Goal: Task Accomplishment & Management: Manage account settings

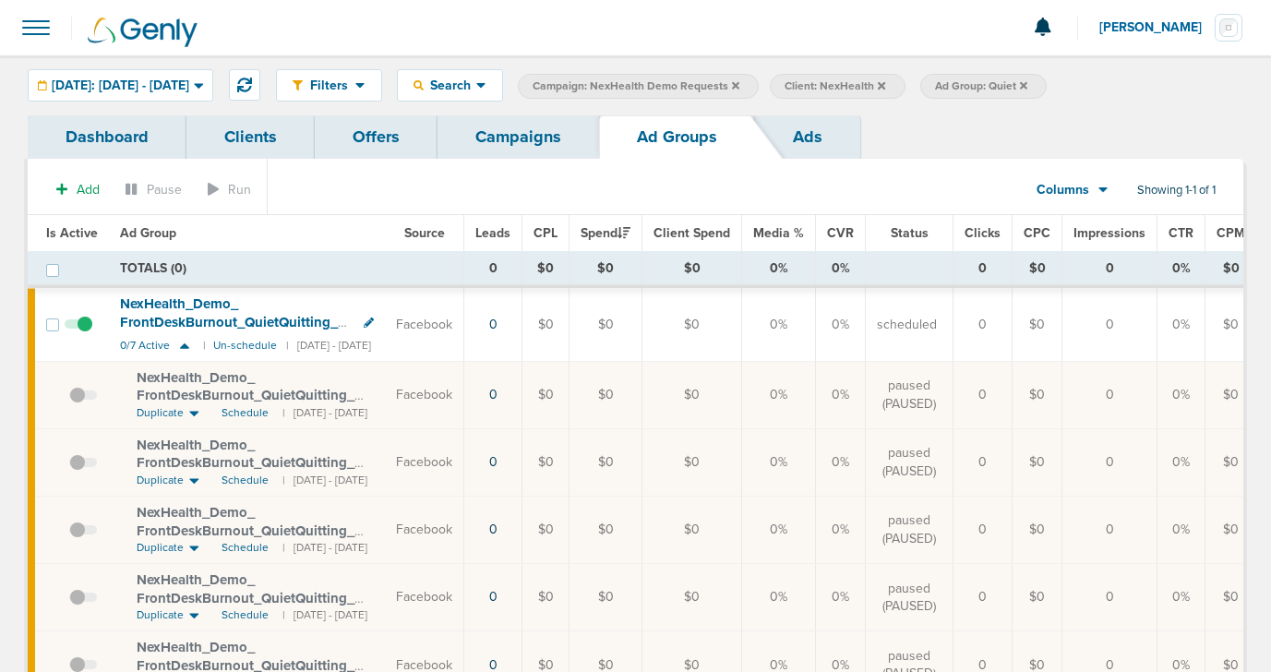
click at [1027, 88] on icon at bounding box center [1023, 84] width 7 height 7
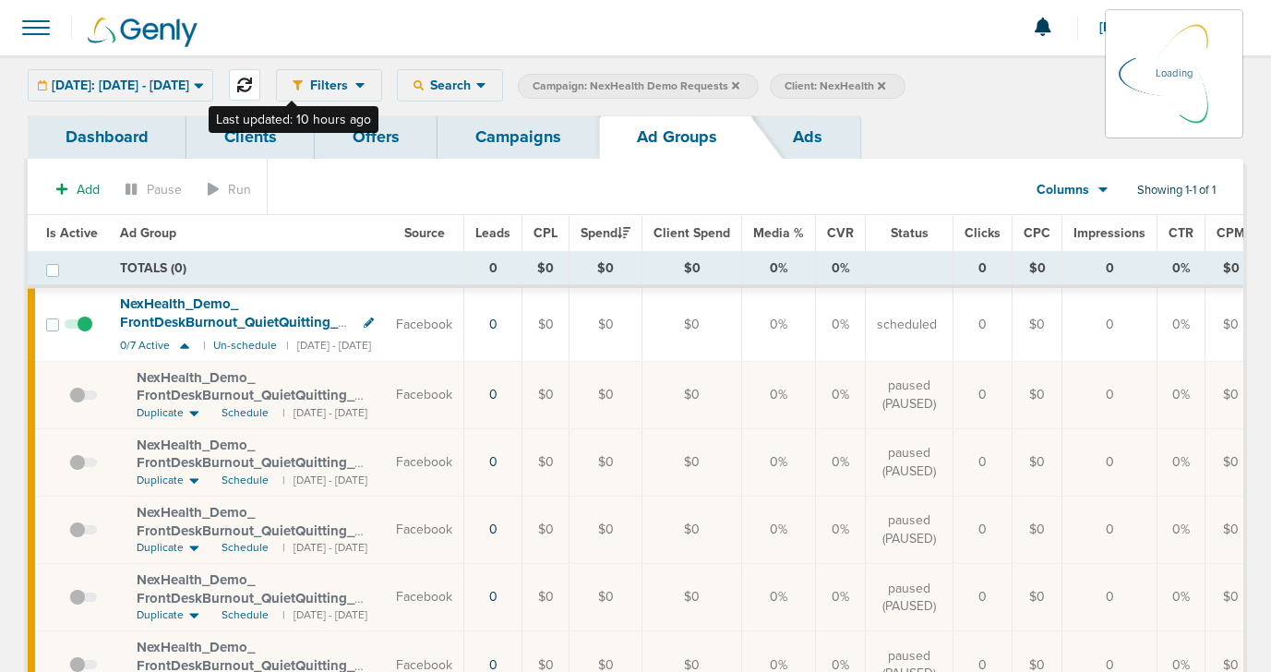
click at [252, 85] on icon at bounding box center [244, 85] width 15 height 15
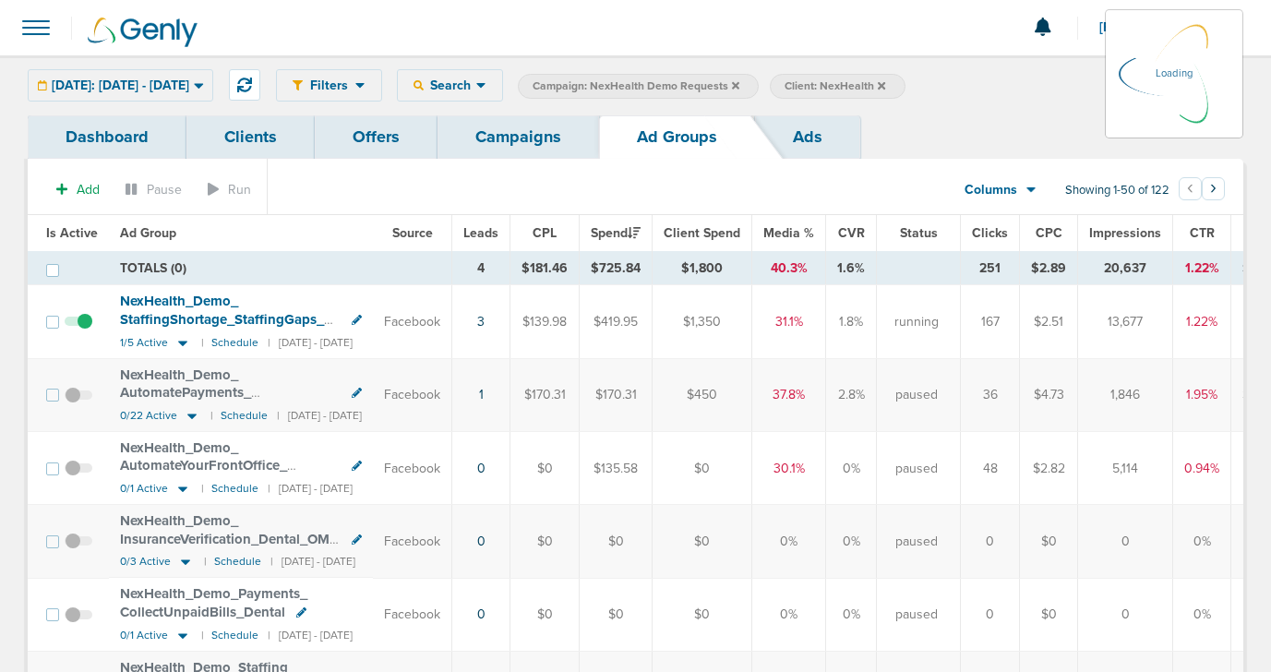
click at [166, 90] on div "[DATE]: [DATE] - [DATE] [DATE] [DATE] Last 7 Days Last 14 Days This Month Last …" at bounding box center [121, 85] width 186 height 32
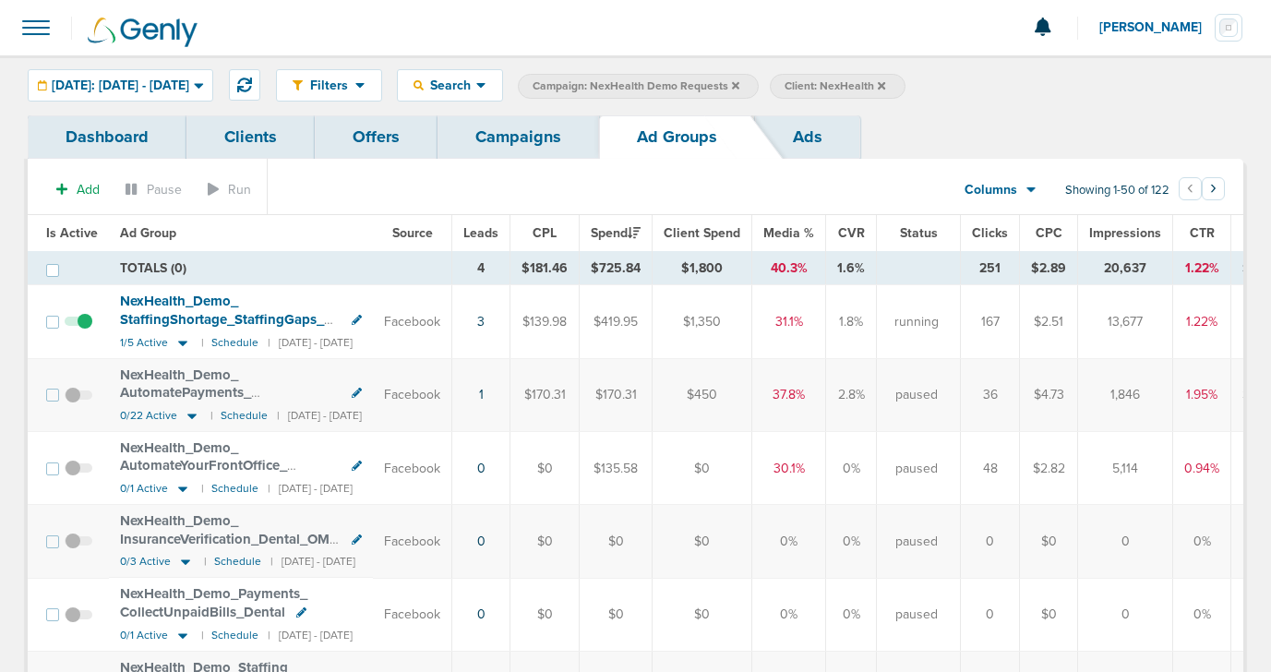
click at [166, 90] on span "[DATE]: [DATE] - [DATE]" at bounding box center [121, 85] width 138 height 13
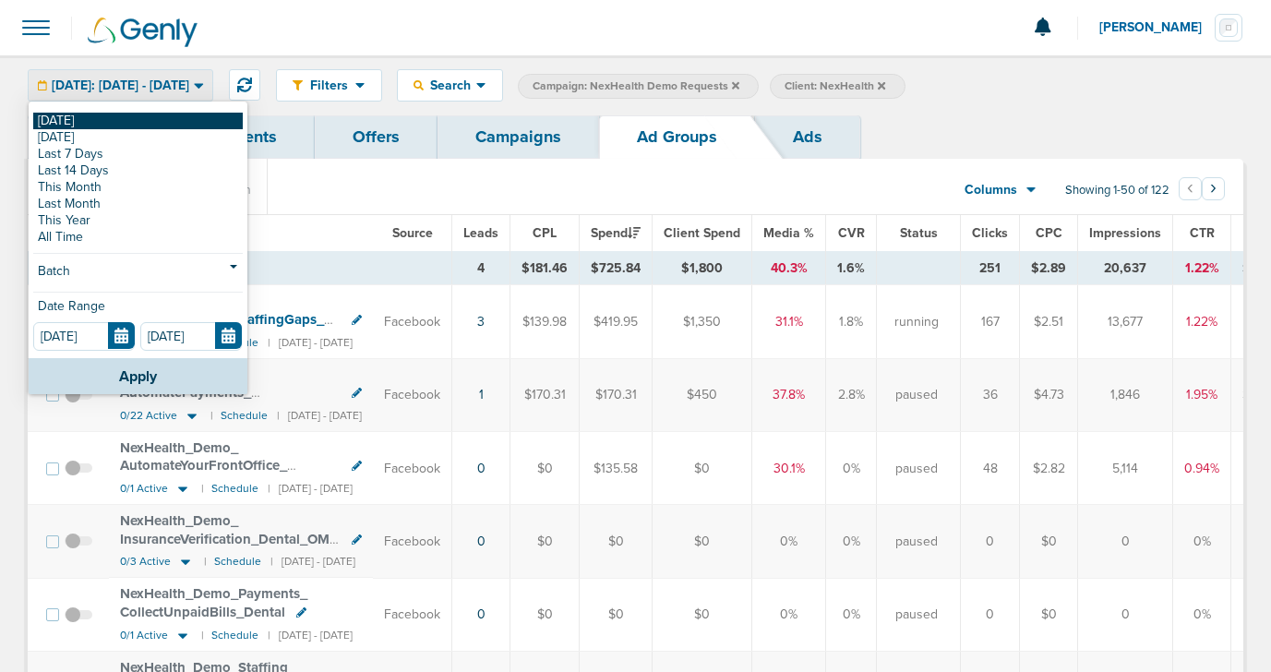
click at [152, 120] on link "[DATE]" at bounding box center [137, 121] width 209 height 17
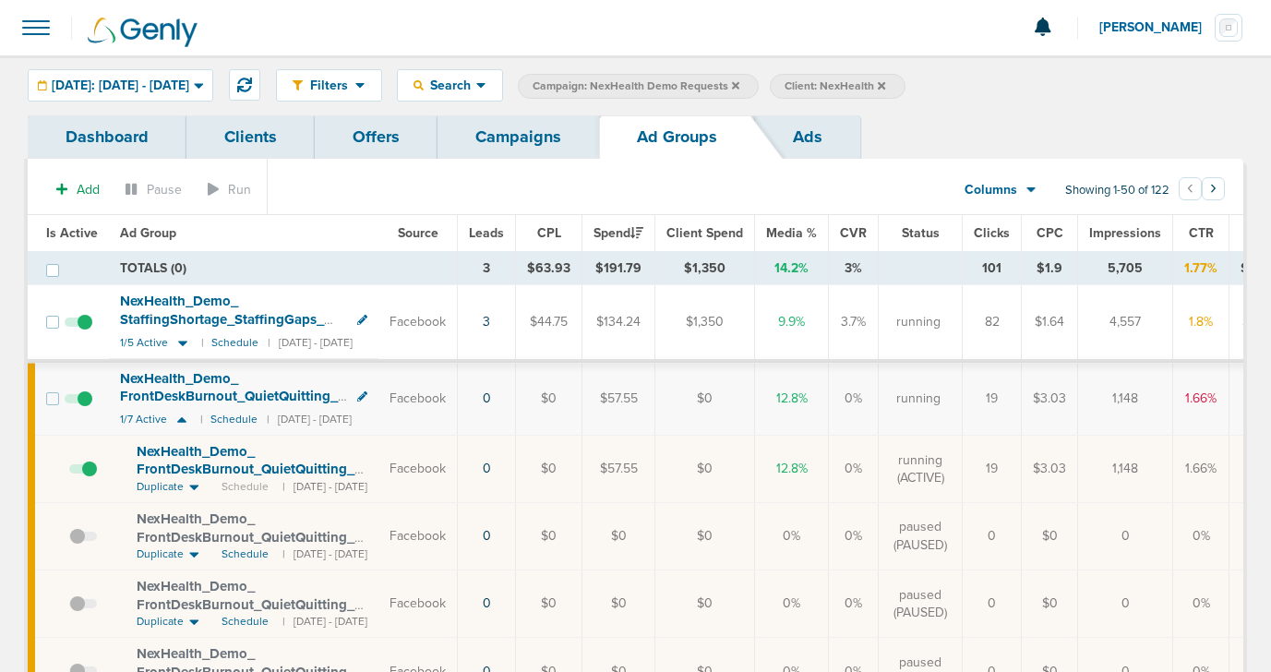
click at [533, 134] on link "Campaigns" at bounding box center [518, 136] width 162 height 43
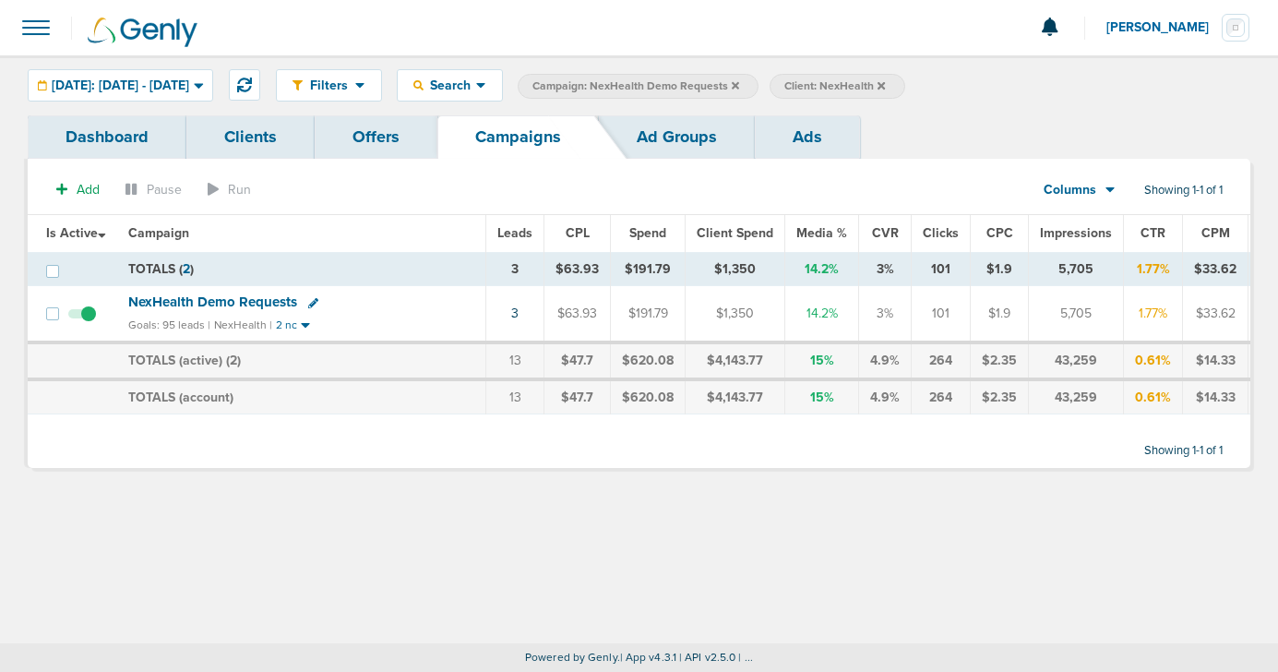
click at [739, 84] on icon at bounding box center [735, 84] width 7 height 7
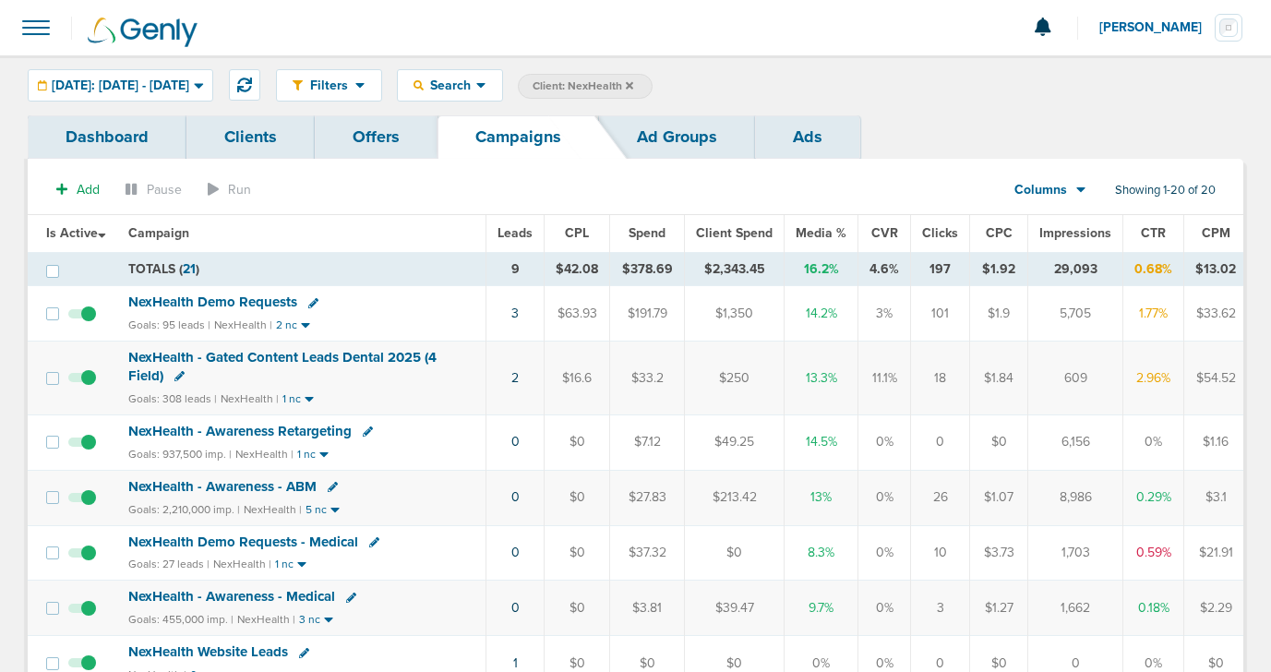
click at [633, 86] on icon at bounding box center [629, 84] width 7 height 7
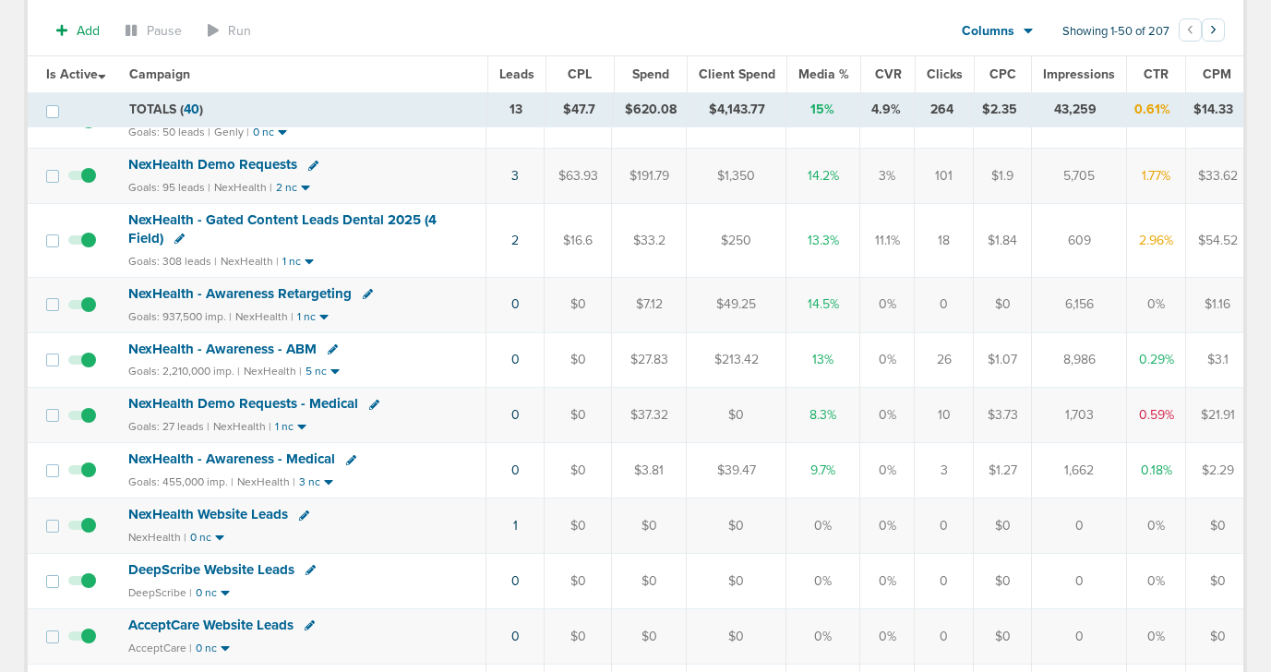
scroll to position [225, 0]
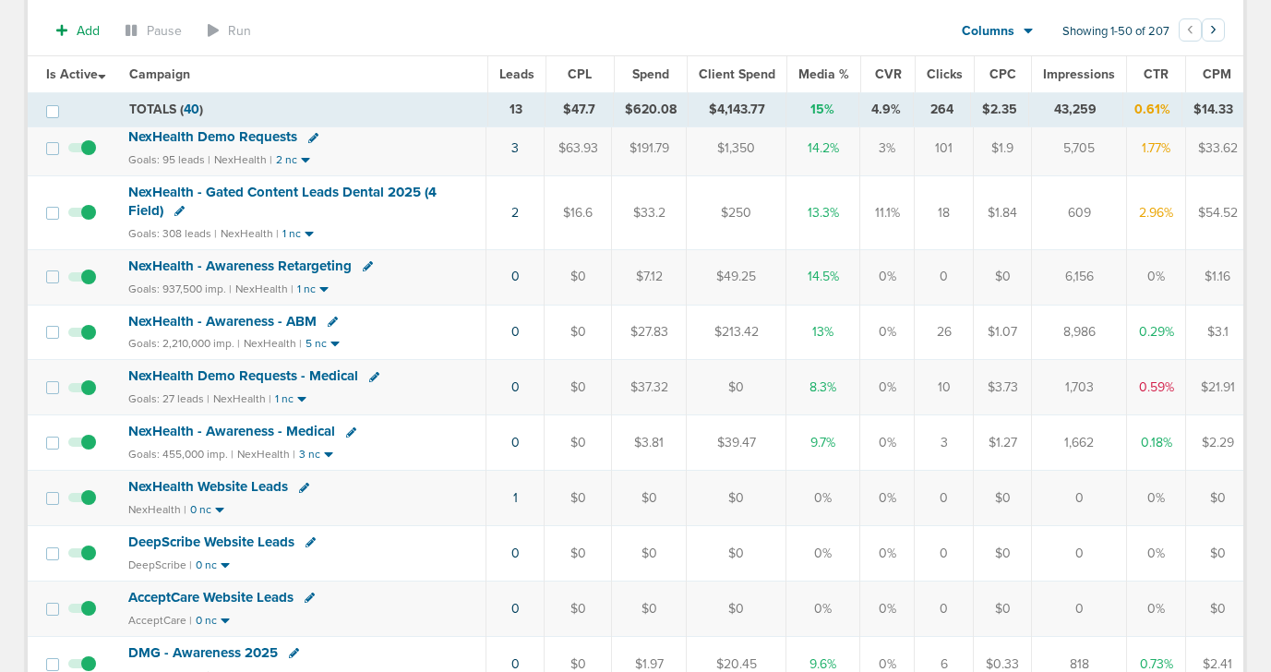
click at [276, 376] on span "NexHealth Demo Requests - Medical" at bounding box center [243, 375] width 230 height 17
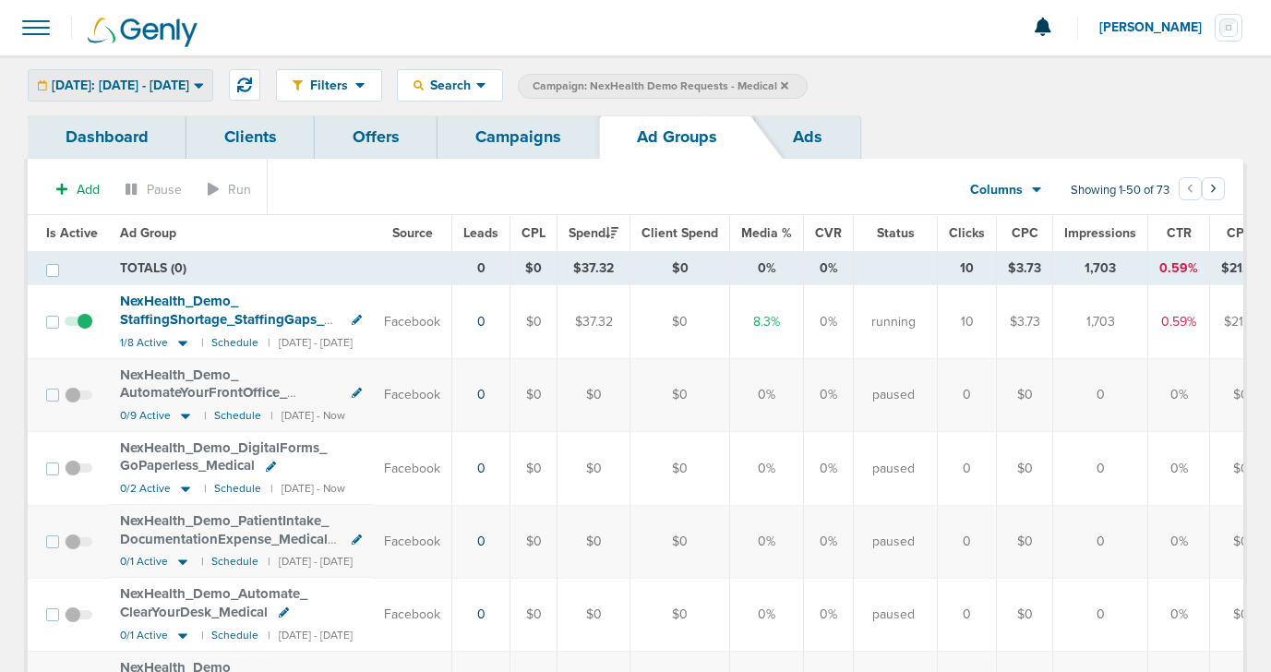
click at [179, 90] on span "[DATE]: [DATE] - [DATE]" at bounding box center [121, 85] width 138 height 13
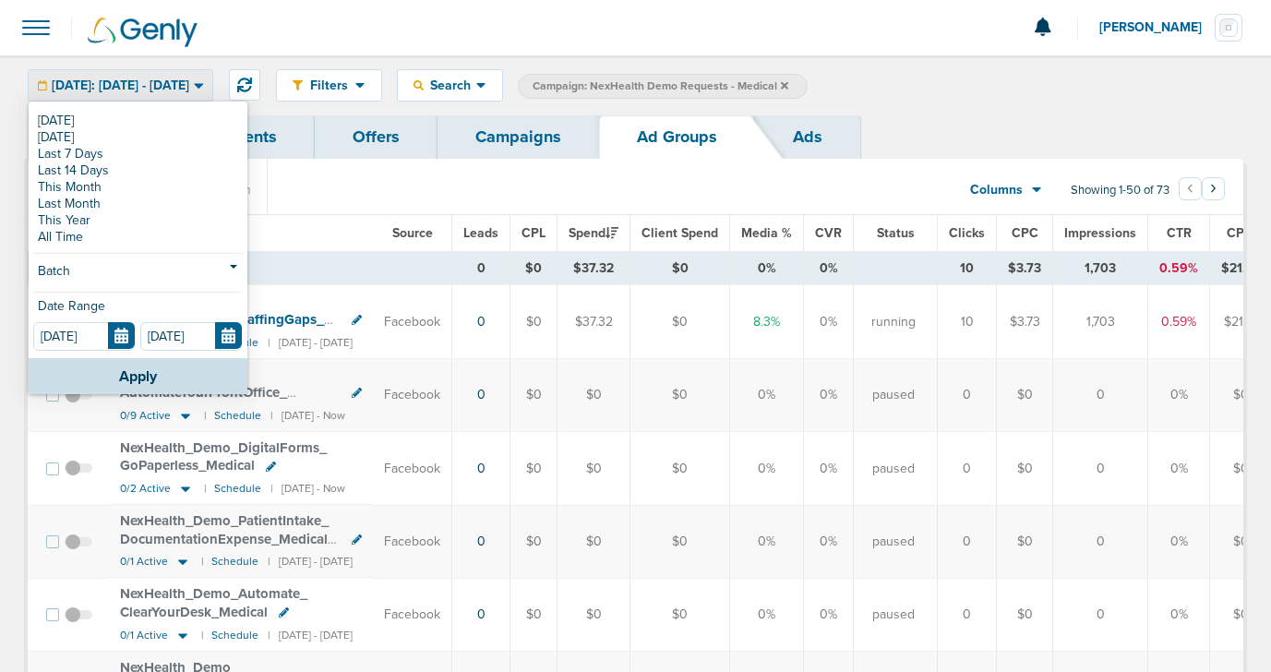
click at [180, 91] on span "[DATE]: [DATE] - [DATE]" at bounding box center [121, 85] width 138 height 13
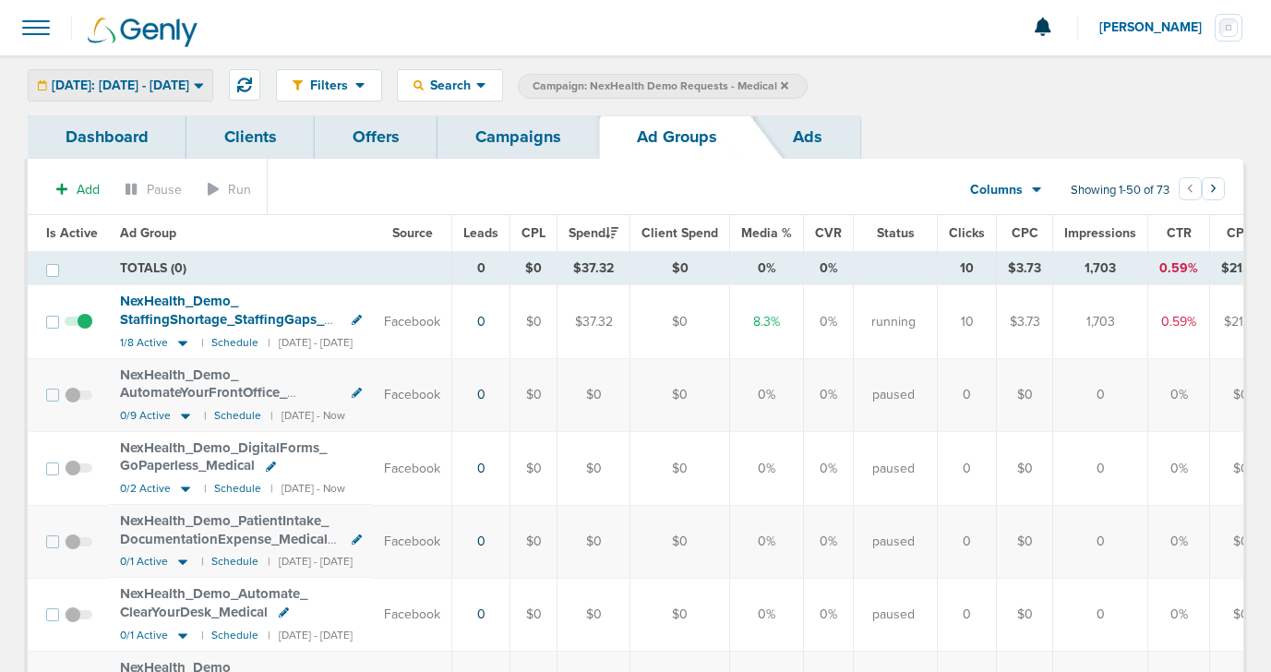
click at [180, 91] on span "[DATE]: [DATE] - [DATE]" at bounding box center [121, 85] width 138 height 13
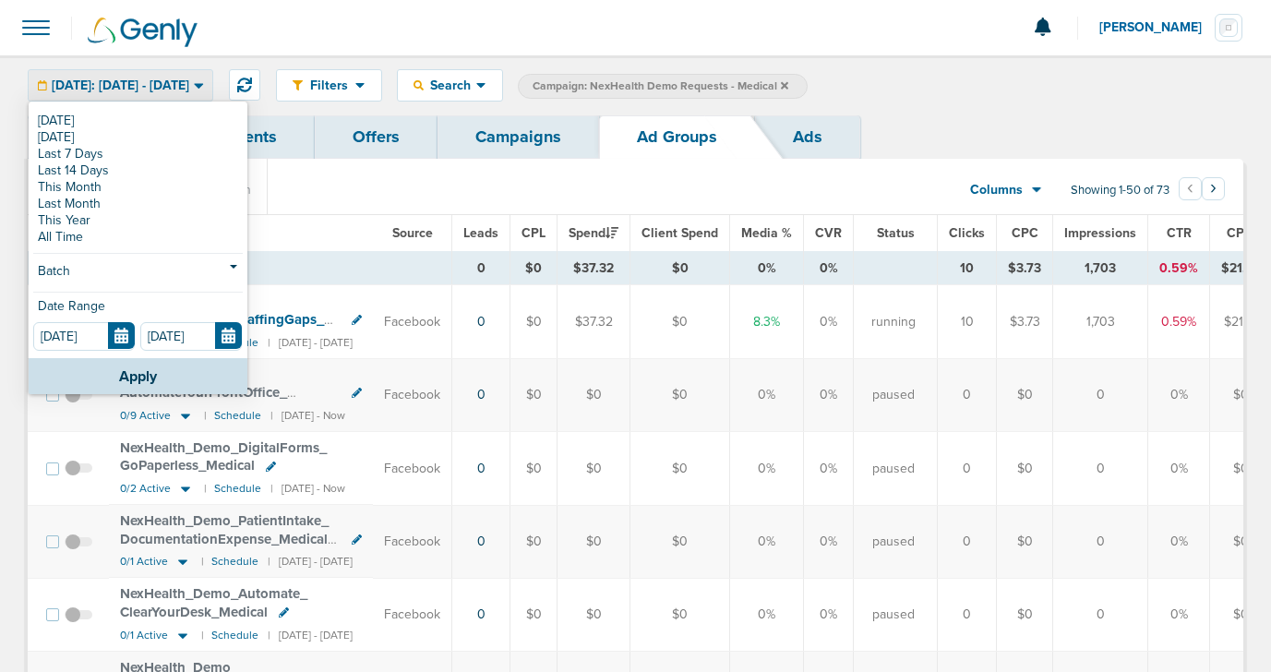
click at [180, 91] on span "[DATE]: [DATE] - [DATE]" at bounding box center [121, 85] width 138 height 13
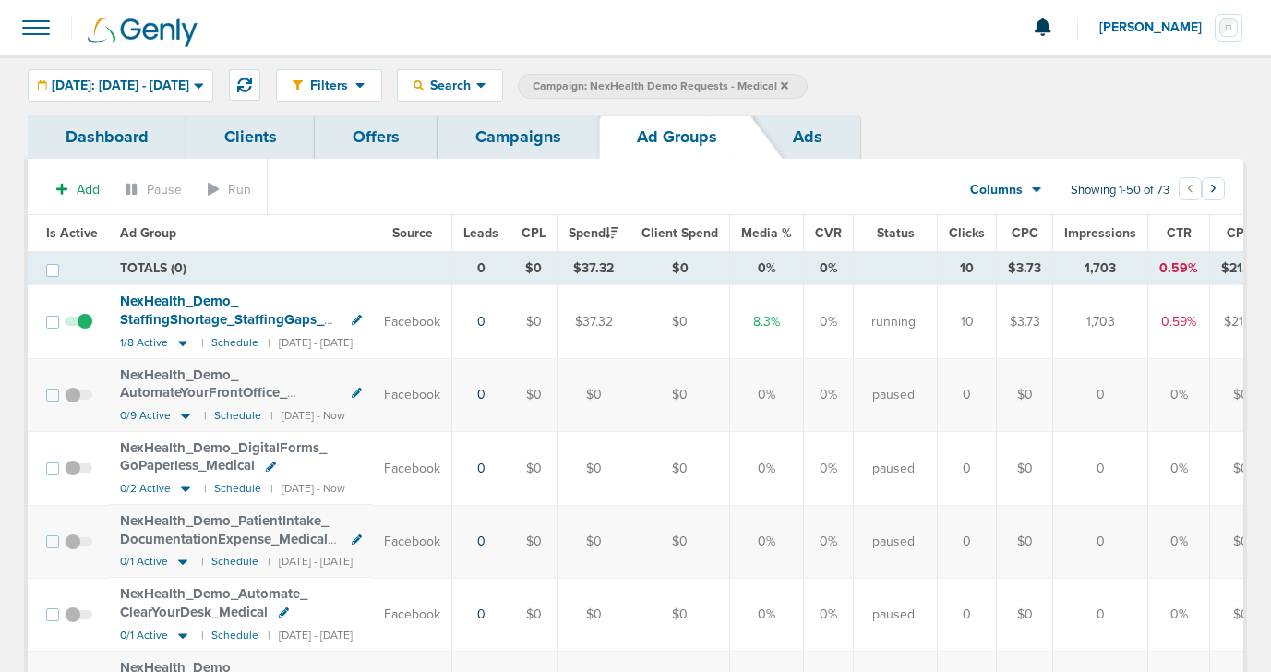
click at [532, 142] on link "Campaigns" at bounding box center [518, 136] width 162 height 43
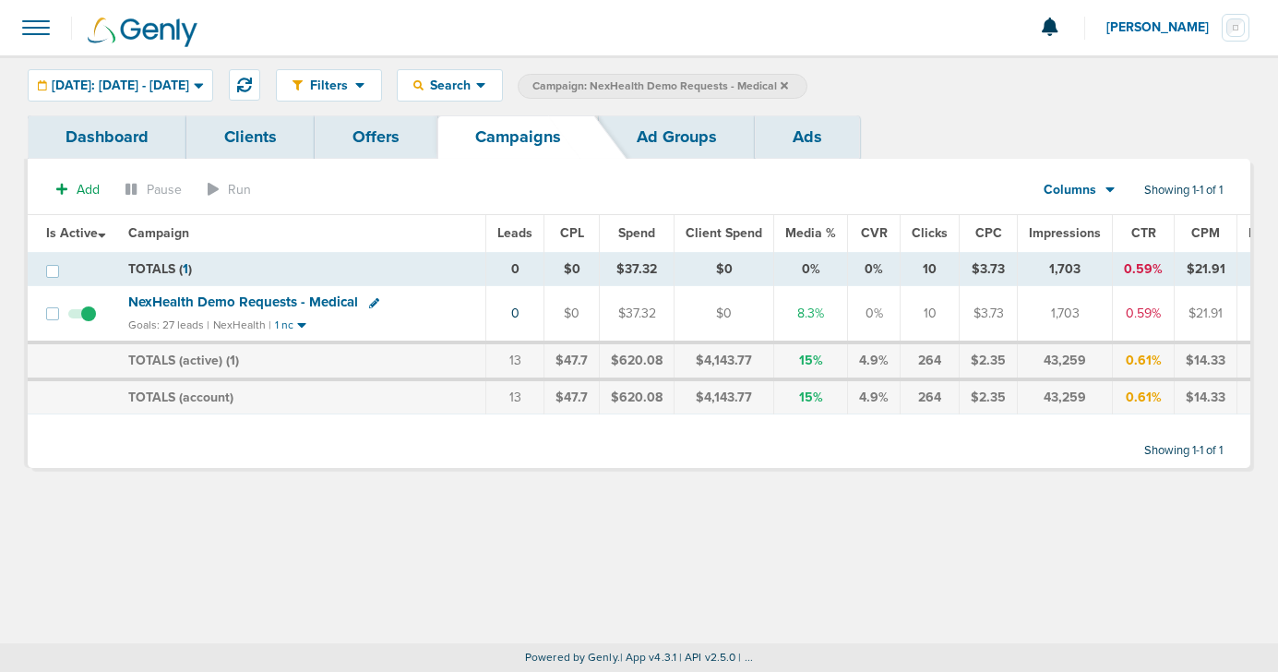
click at [788, 86] on icon at bounding box center [784, 85] width 7 height 11
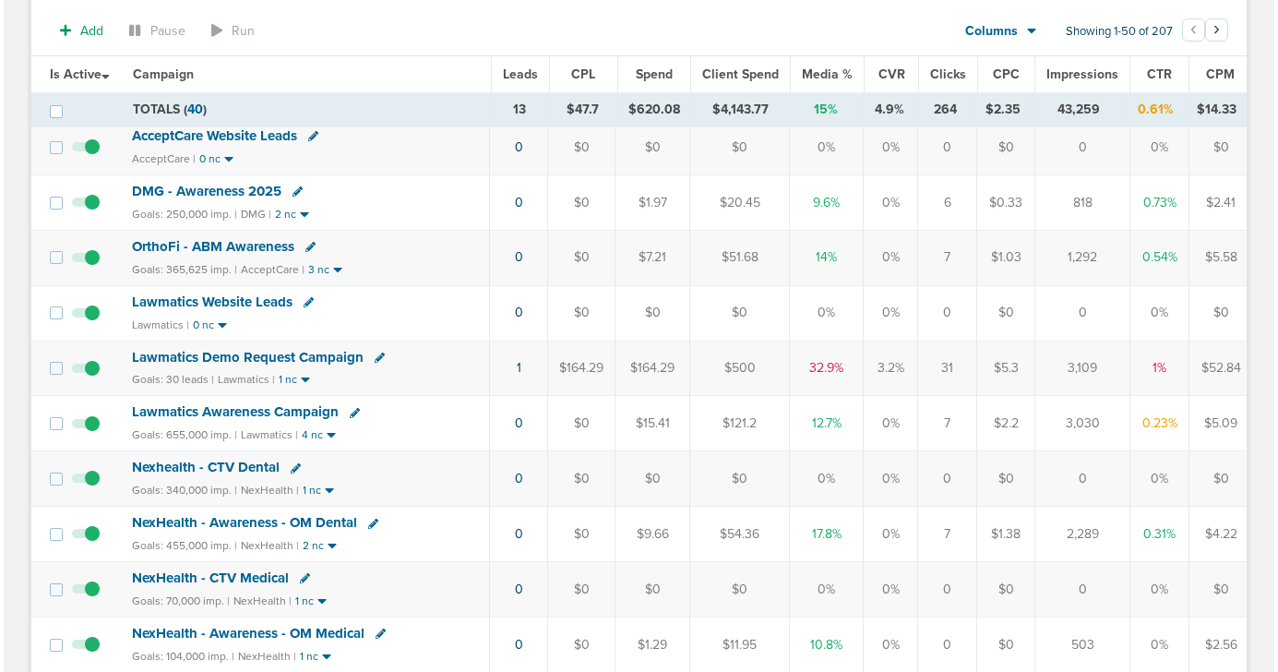
scroll to position [688, 0]
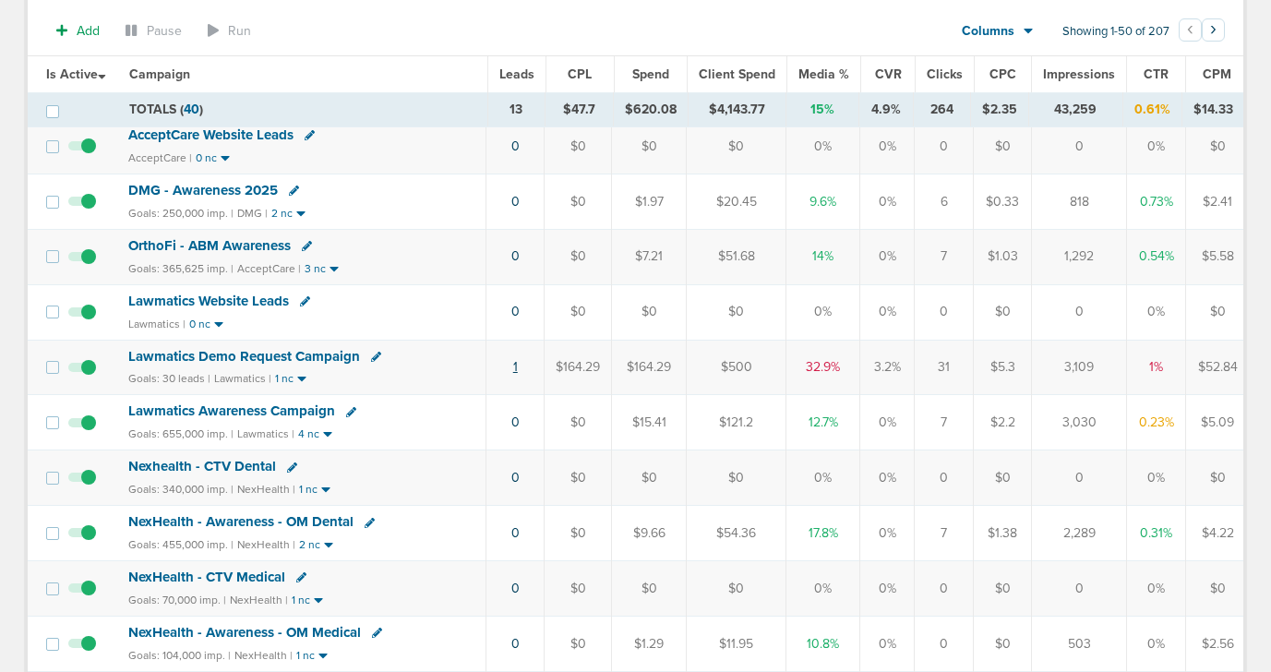
click at [516, 367] on link "1" at bounding box center [515, 367] width 5 height 16
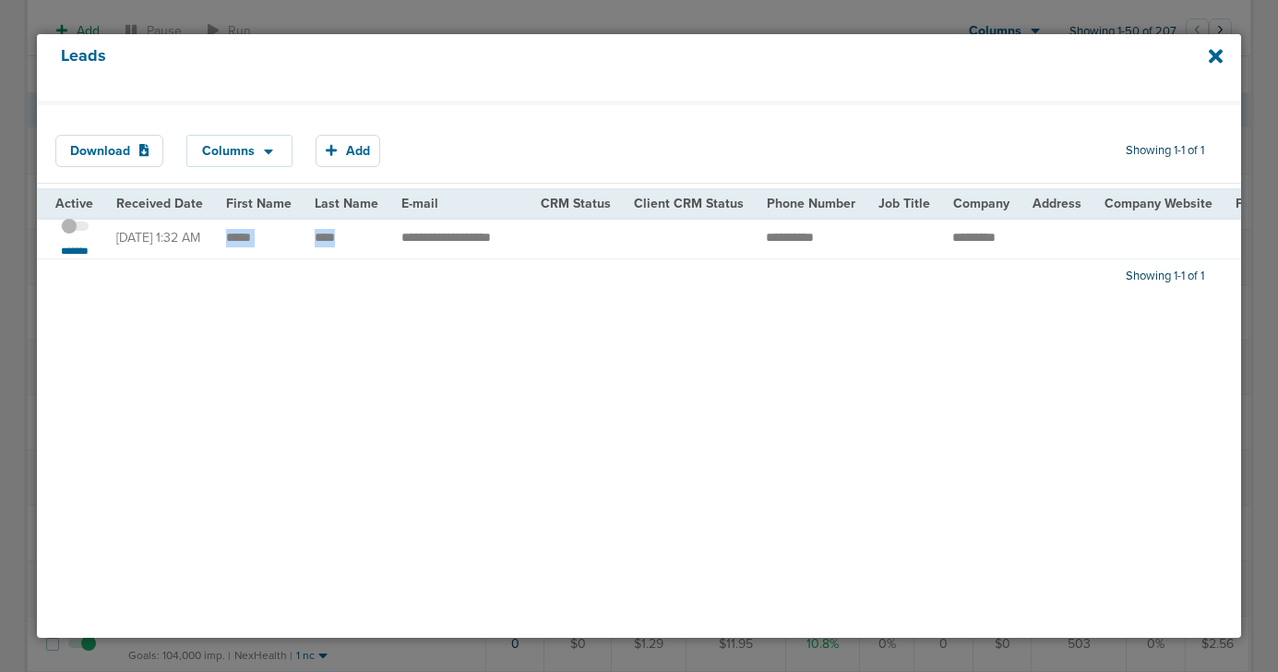
drag, startPoint x: 219, startPoint y: 239, endPoint x: 340, endPoint y: 233, distance: 121.1
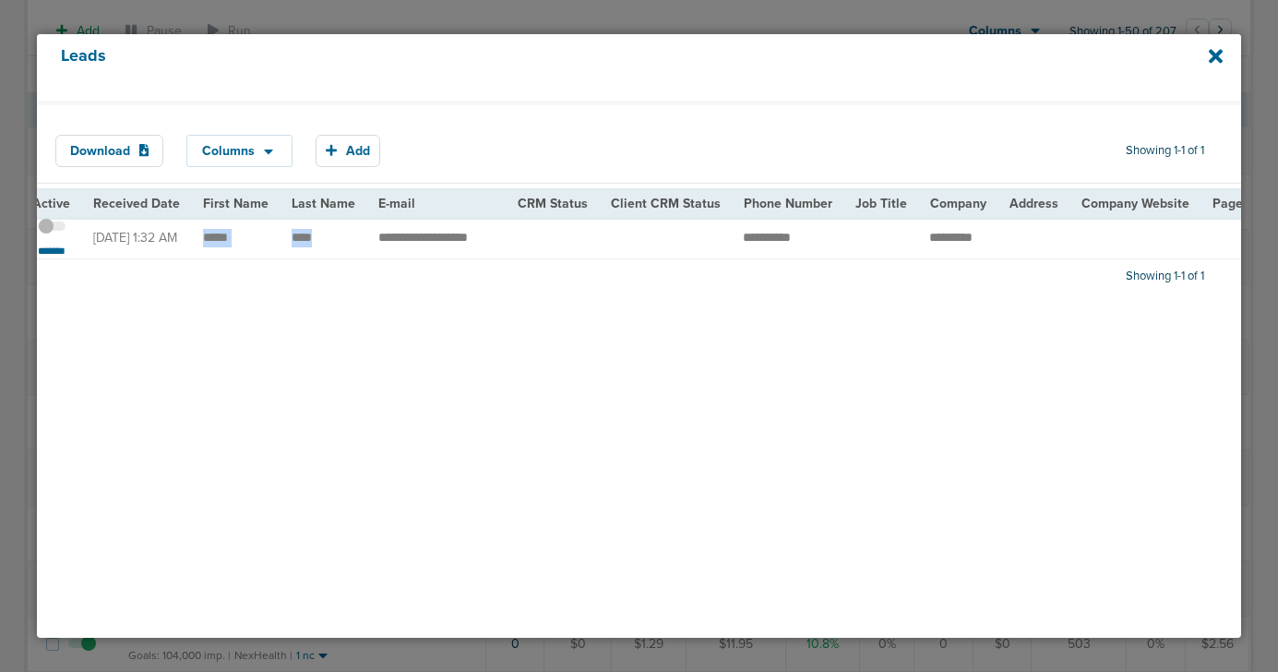
scroll to position [0, 0]
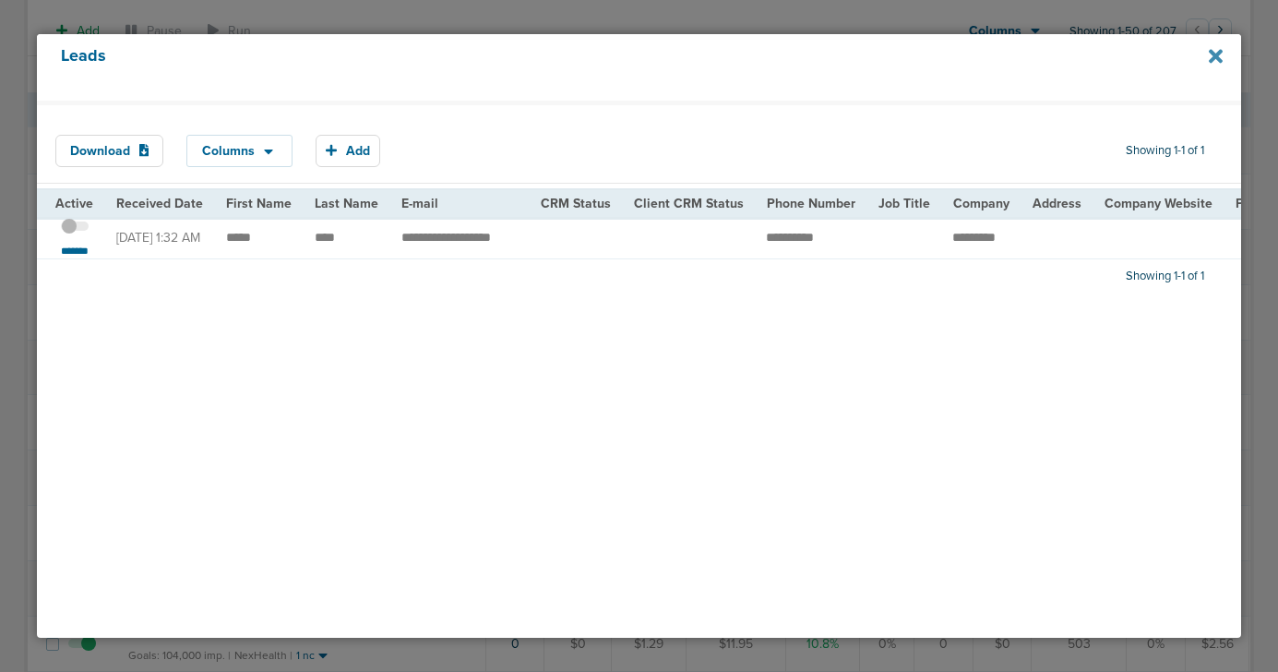
click at [1218, 57] on icon at bounding box center [1216, 56] width 14 height 14
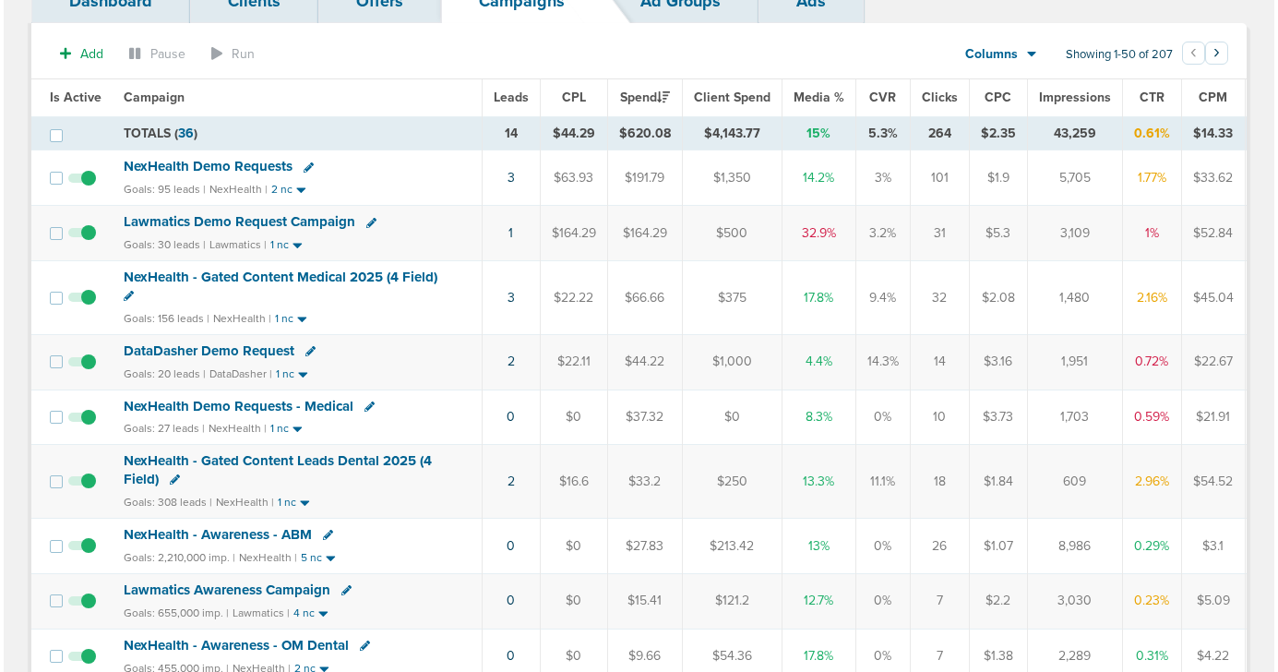
scroll to position [137, 0]
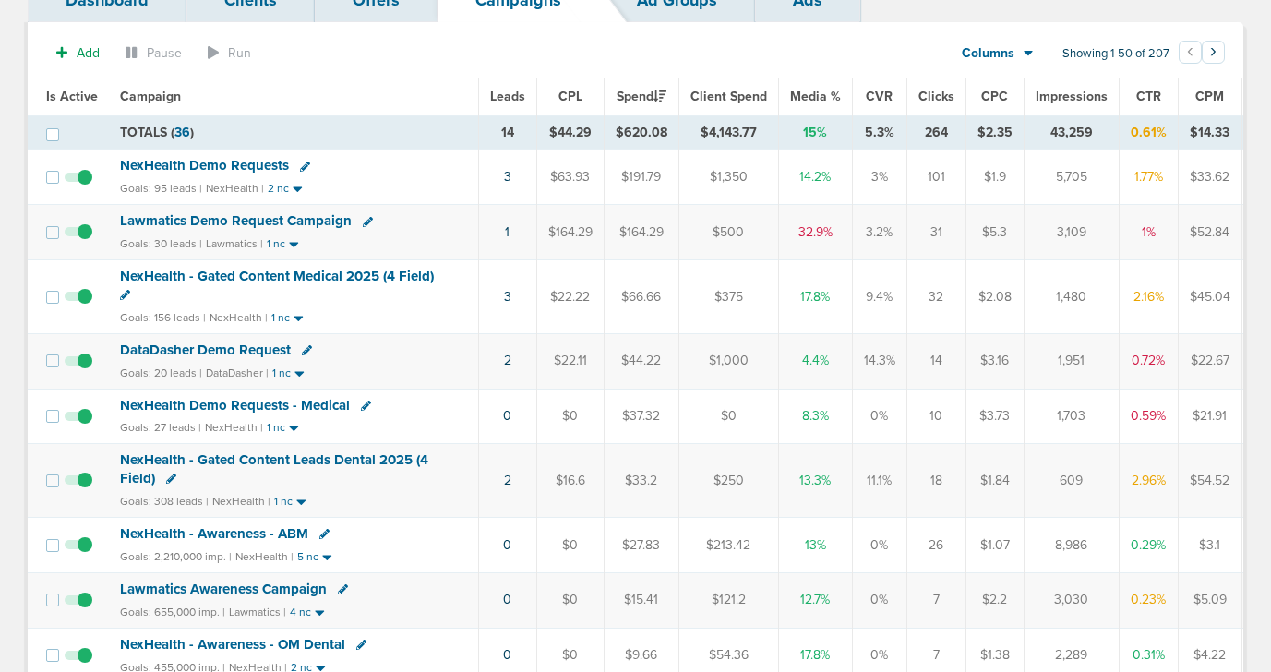
click at [504, 358] on link "2" at bounding box center [507, 361] width 7 height 16
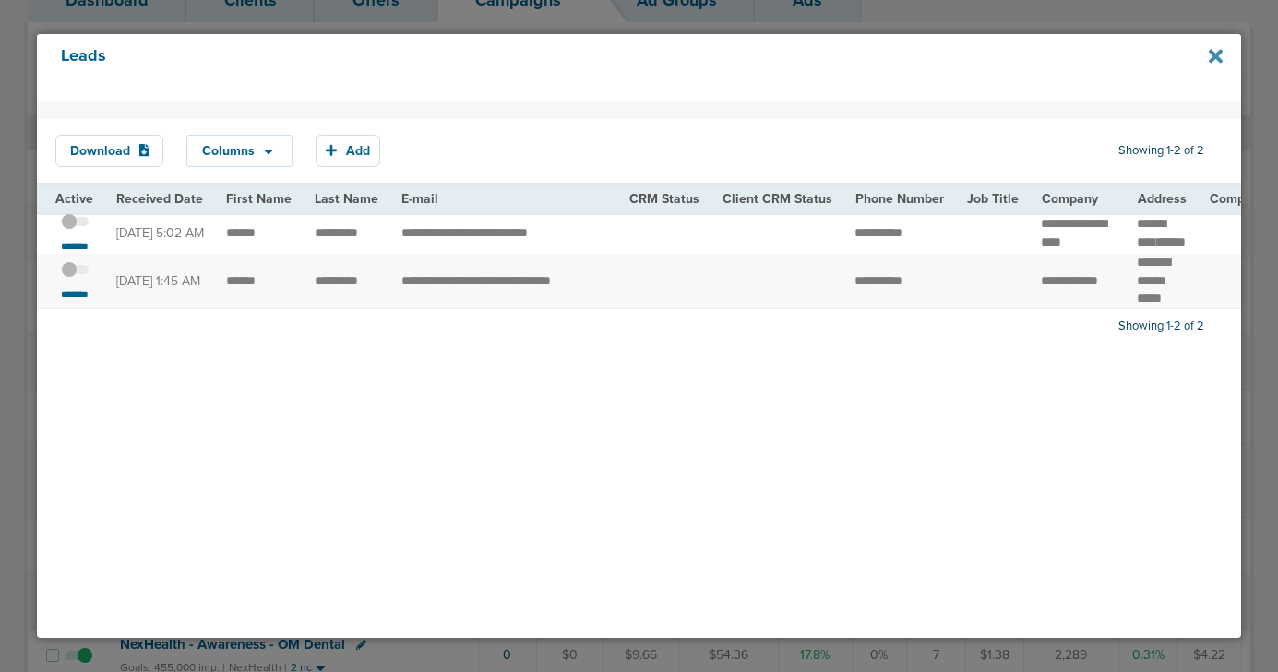
click at [1216, 54] on icon at bounding box center [1216, 56] width 14 height 14
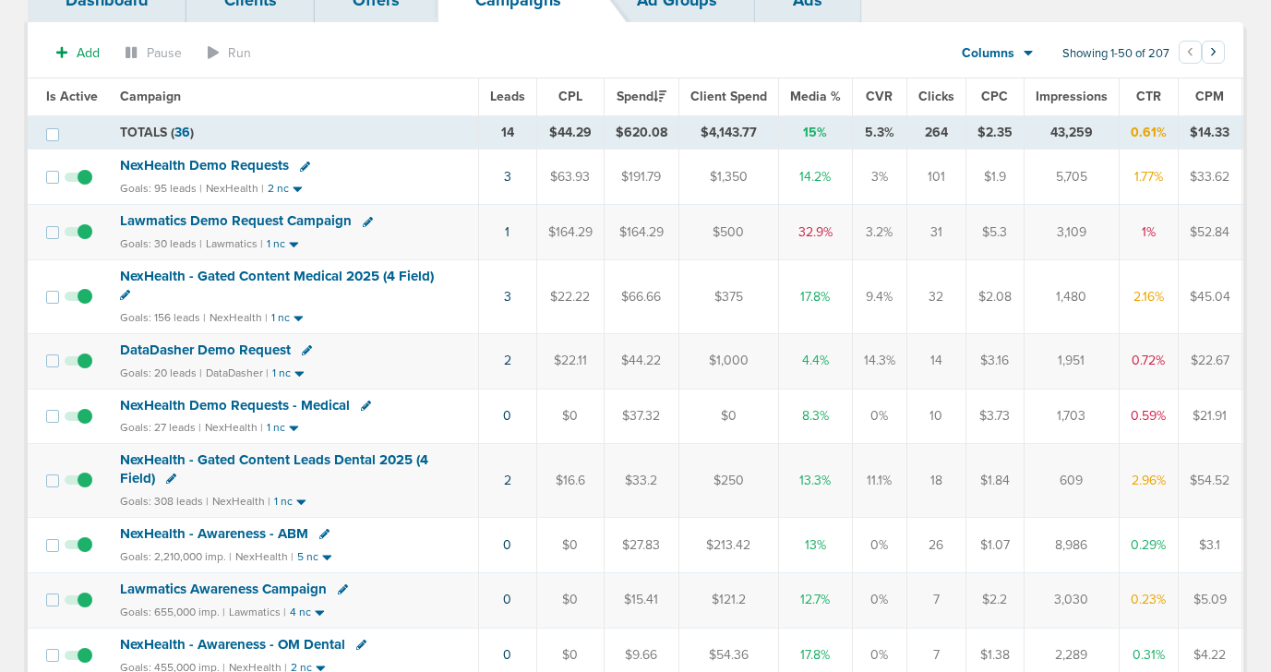
click at [305, 351] on icon at bounding box center [307, 350] width 10 height 10
select select
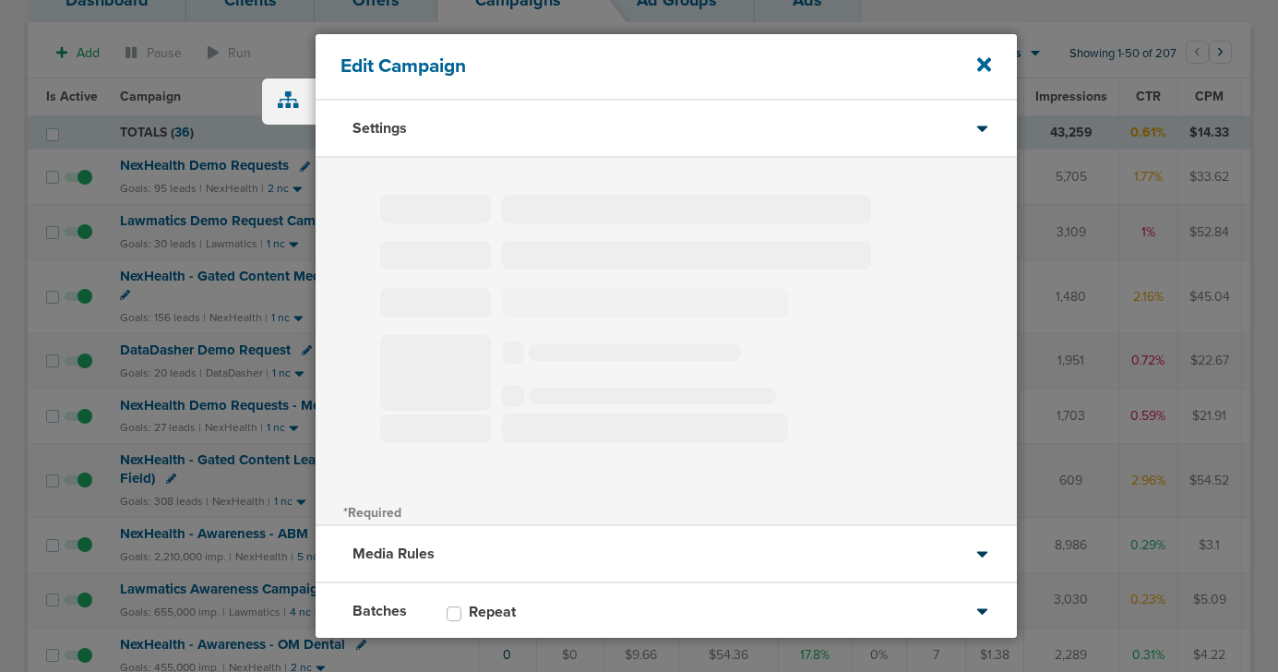
type input "DataDasher Demo Request"
select select "Leads"
radio input "true"
select select "readOnly"
select select "1"
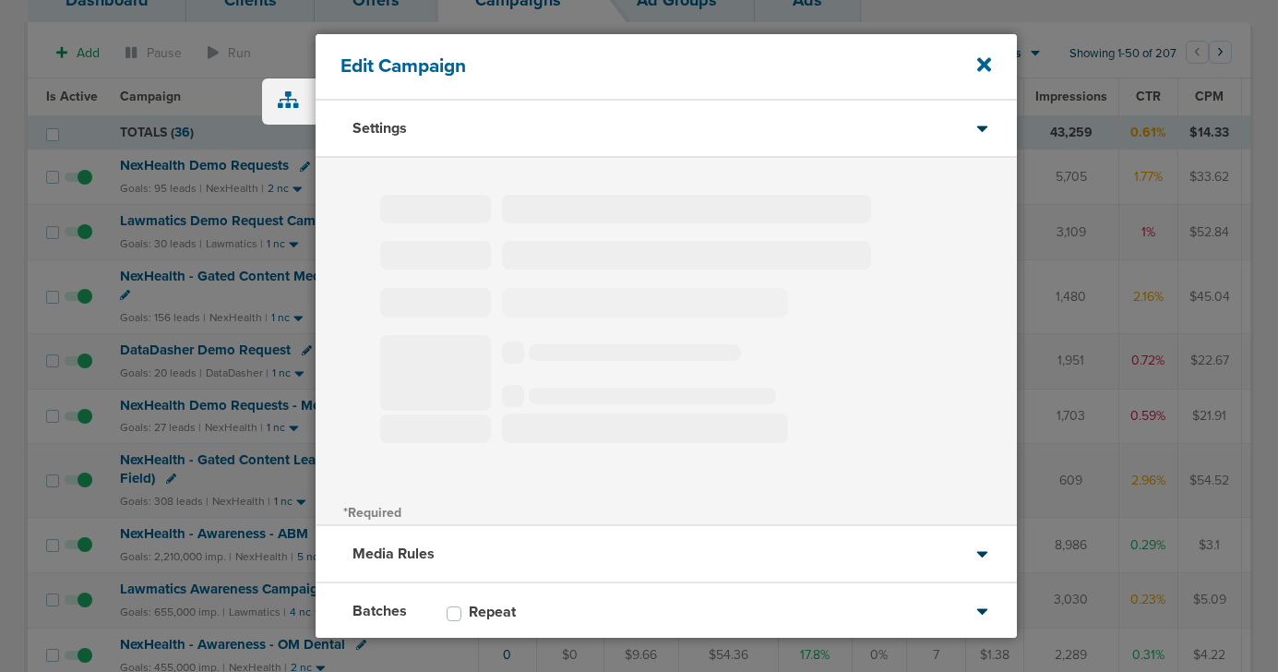
select select "1"
select select "2"
select select "3"
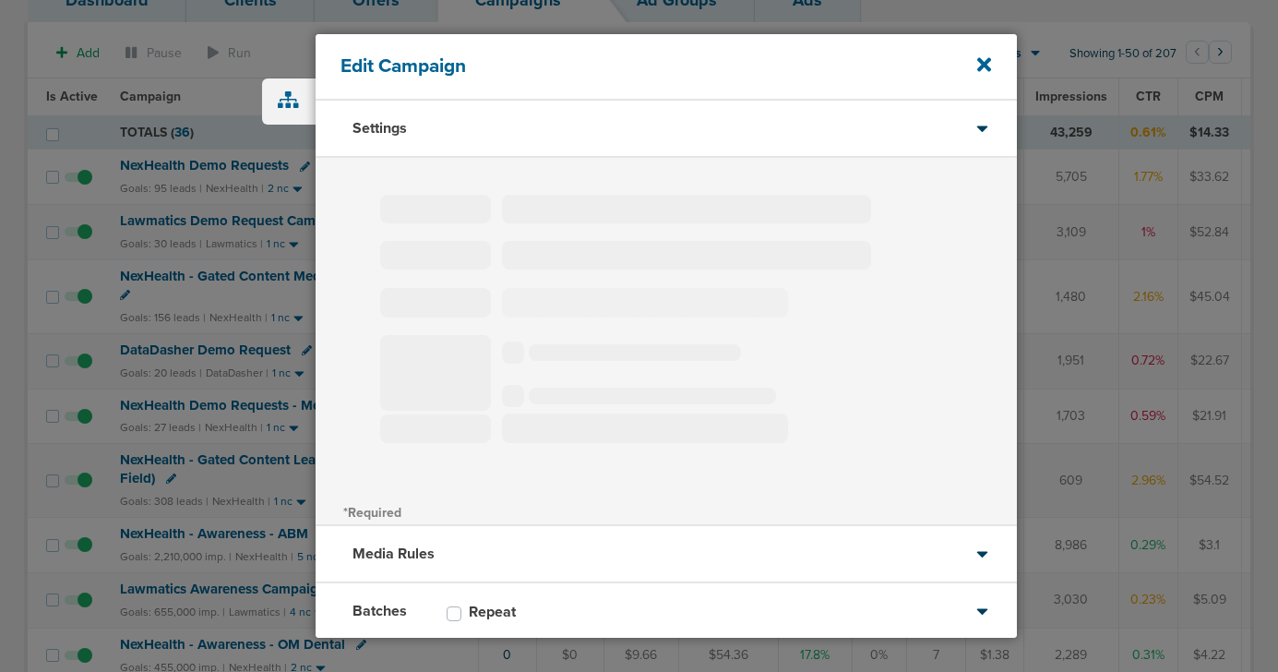
select select "4"
select select "6"
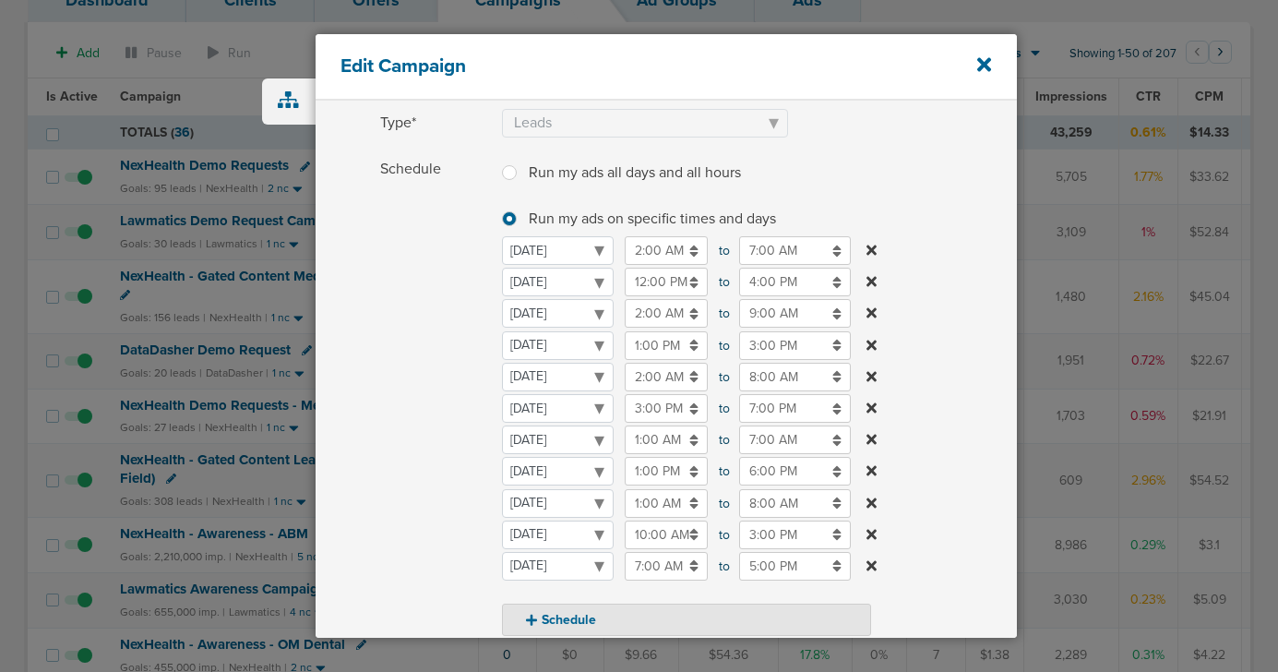
scroll to position [181, 0]
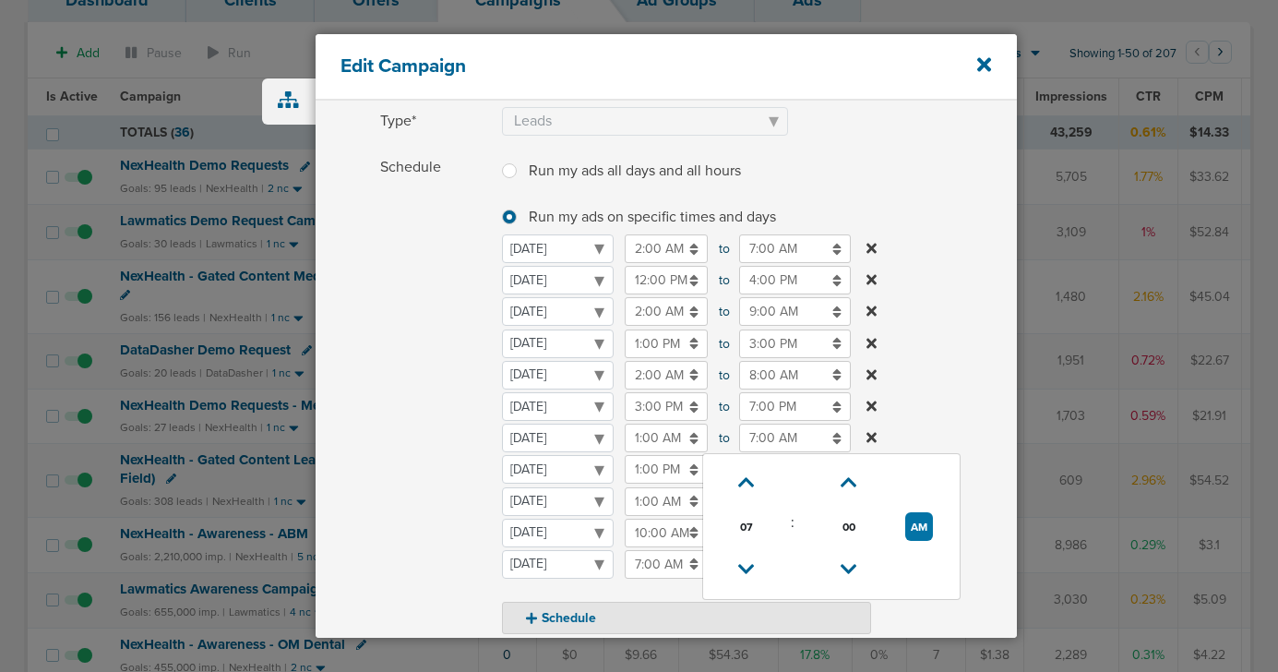
click at [795, 441] on input "7:00 AM" at bounding box center [795, 438] width 112 height 29
click at [744, 570] on icon at bounding box center [746, 569] width 17 height 11
type input "6:00 AM"
click at [425, 514] on span "Schedule" at bounding box center [435, 393] width 111 height 481
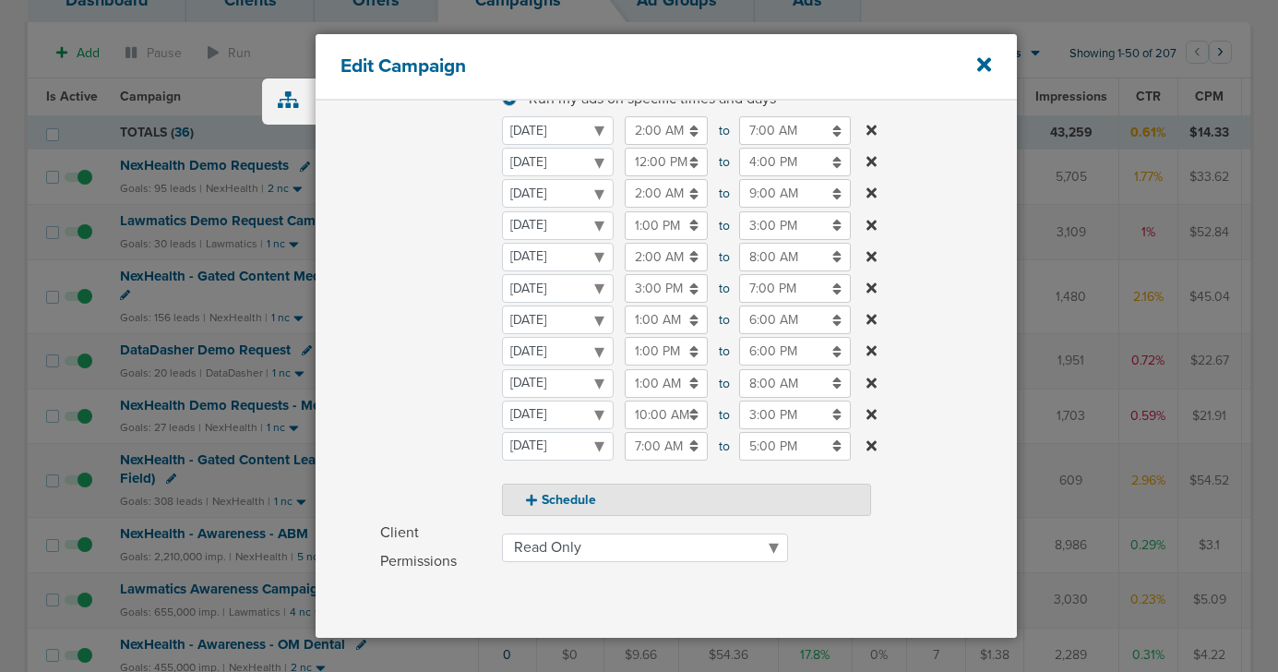
scroll to position [541, 0]
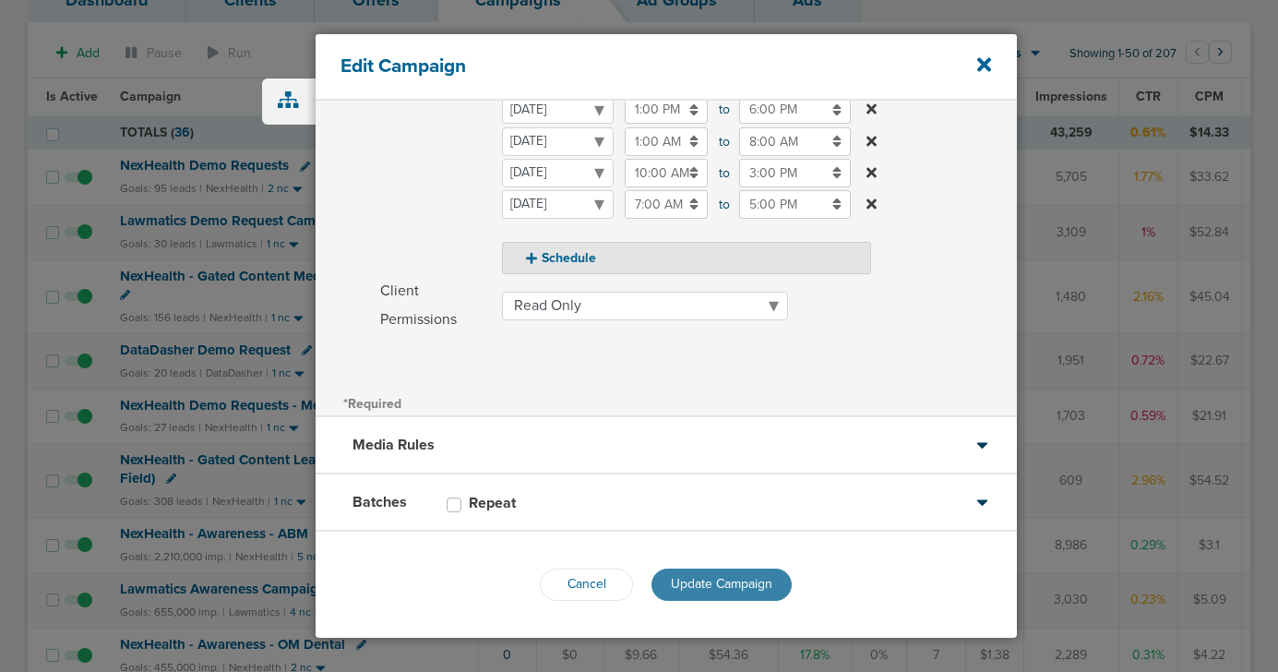
click at [743, 568] on button "Update Campaign" at bounding box center [722, 584] width 140 height 32
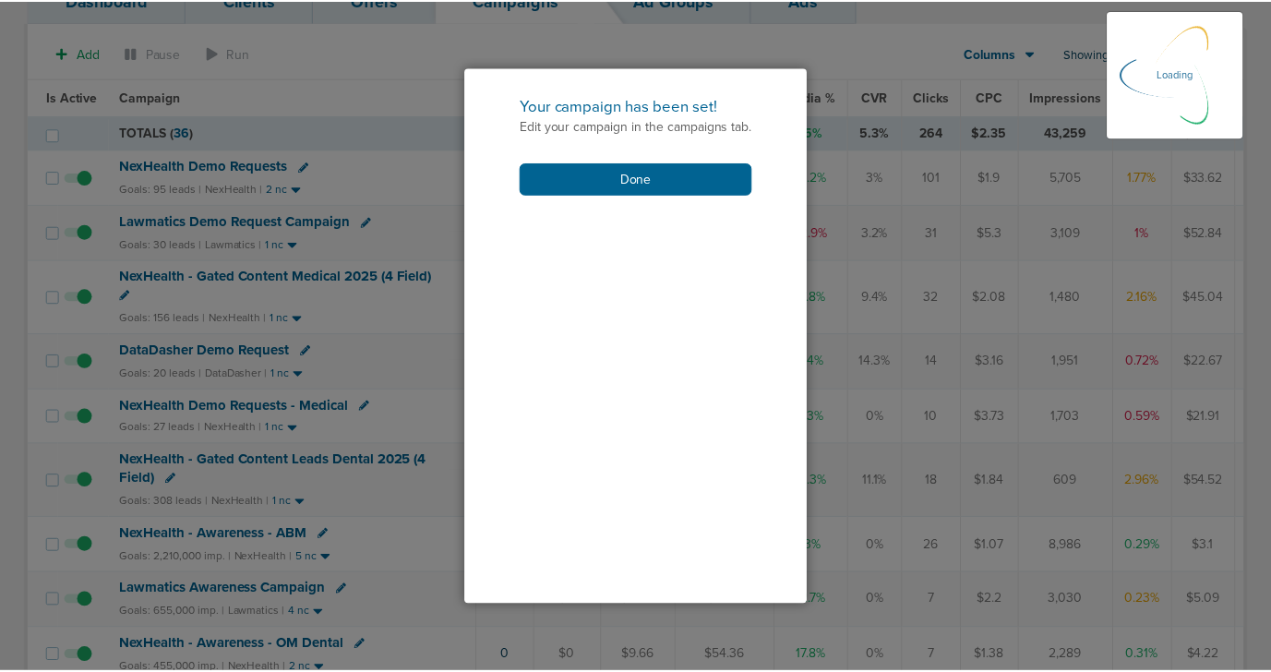
scroll to position [481, 0]
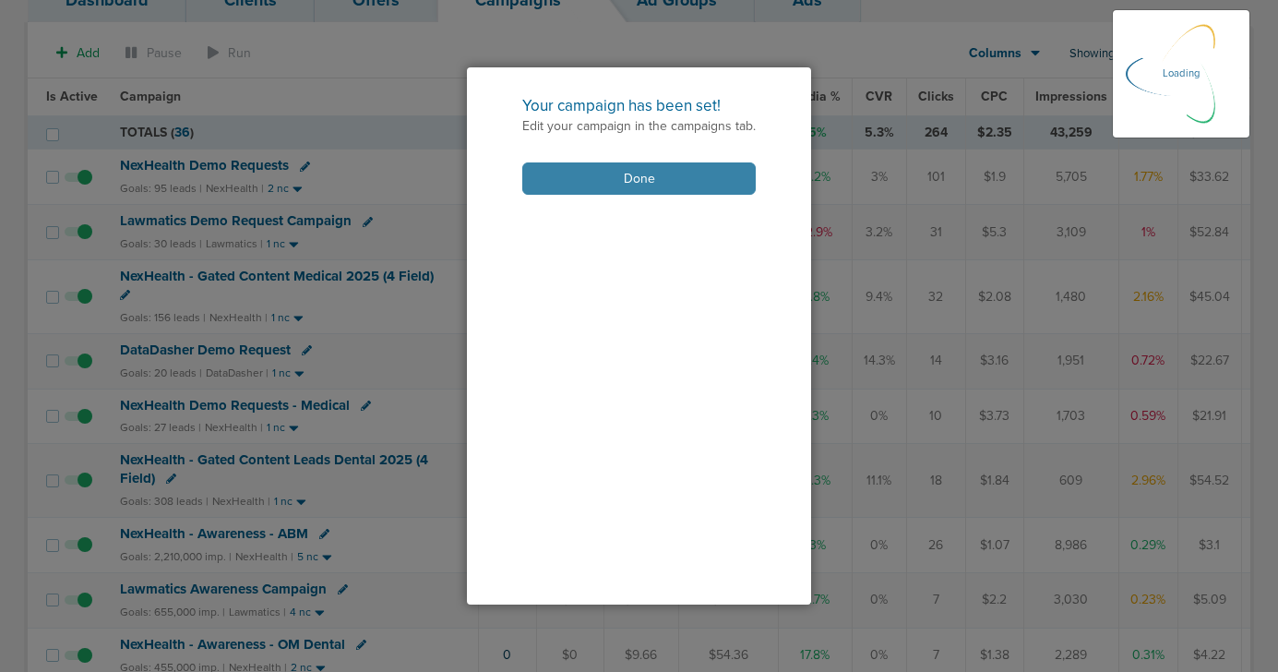
click at [653, 183] on button "Done" at bounding box center [638, 178] width 233 height 32
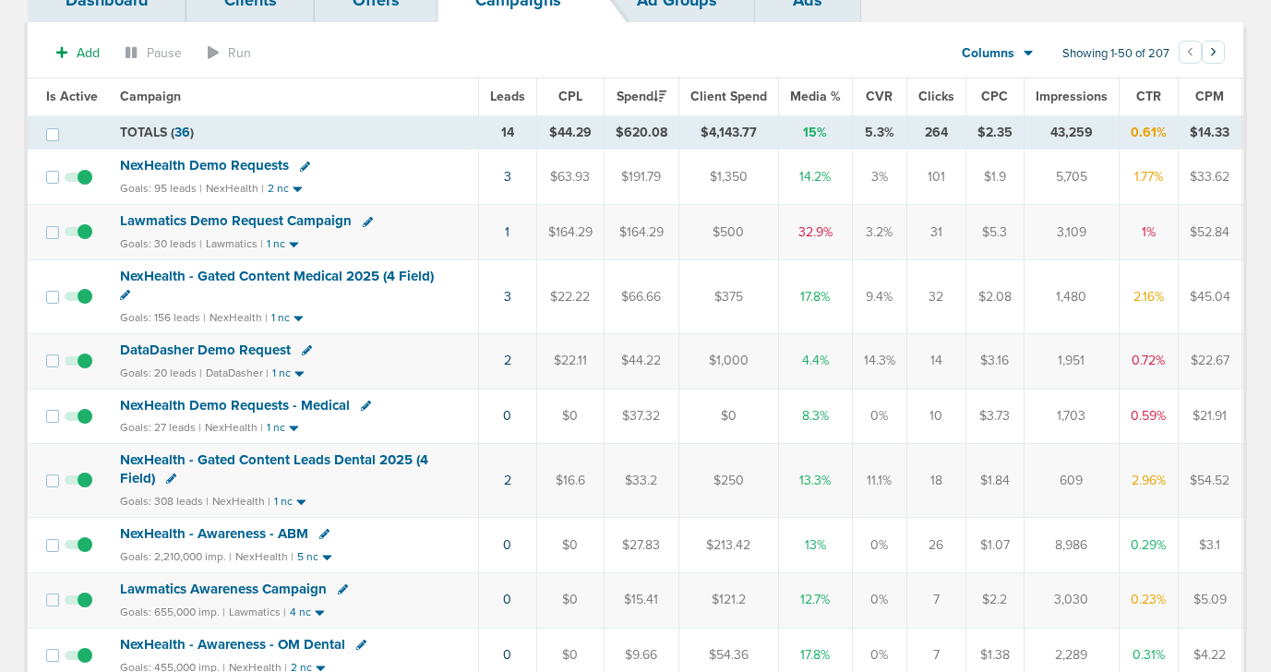
click at [256, 345] on span "DataDasher Demo Request" at bounding box center [205, 349] width 171 height 17
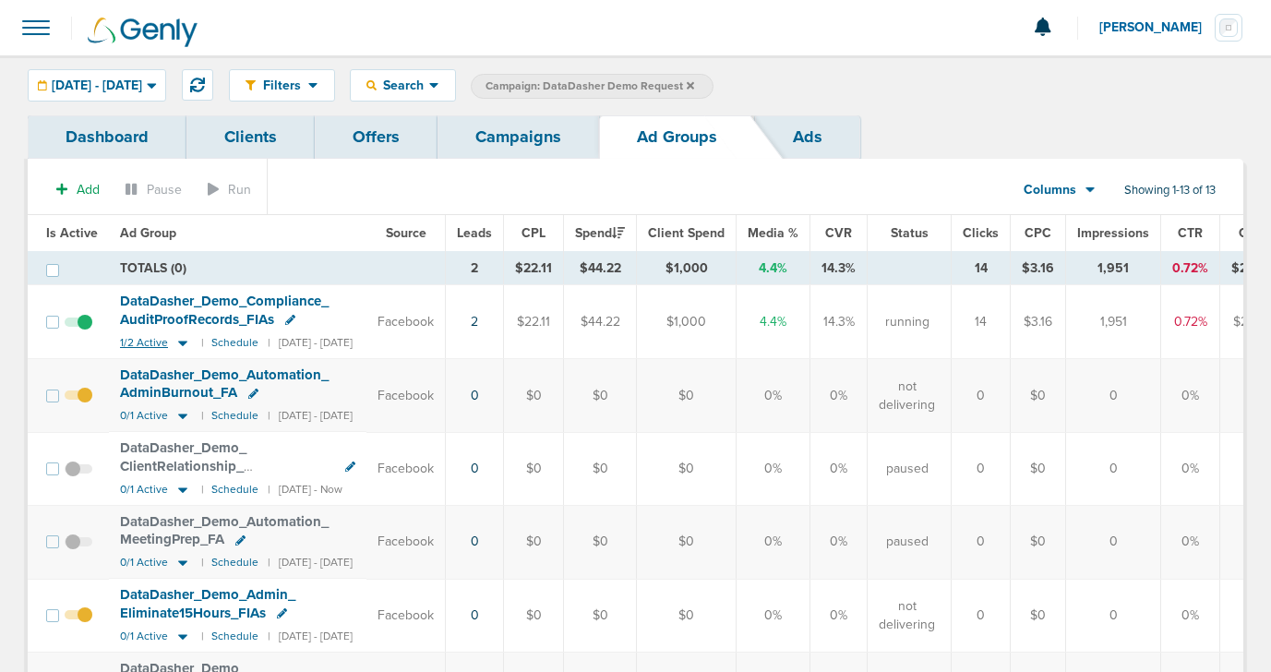
click at [180, 342] on icon at bounding box center [182, 344] width 9 height 6
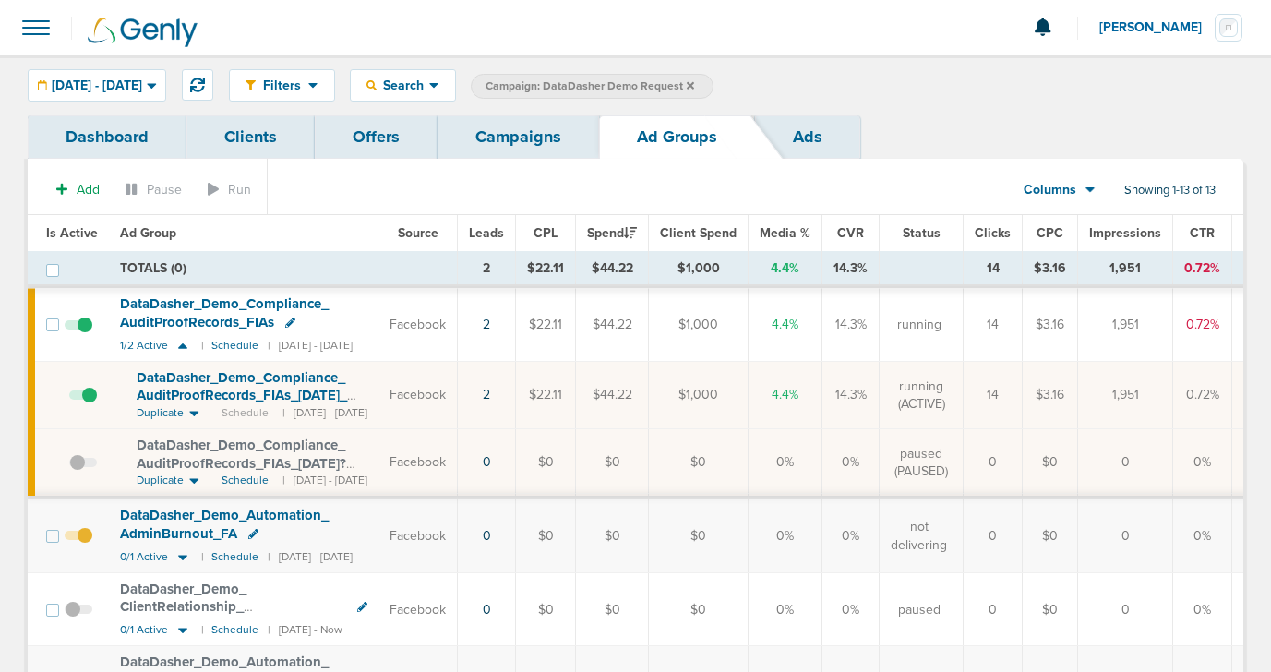
click at [490, 325] on link "2" at bounding box center [486, 325] width 7 height 16
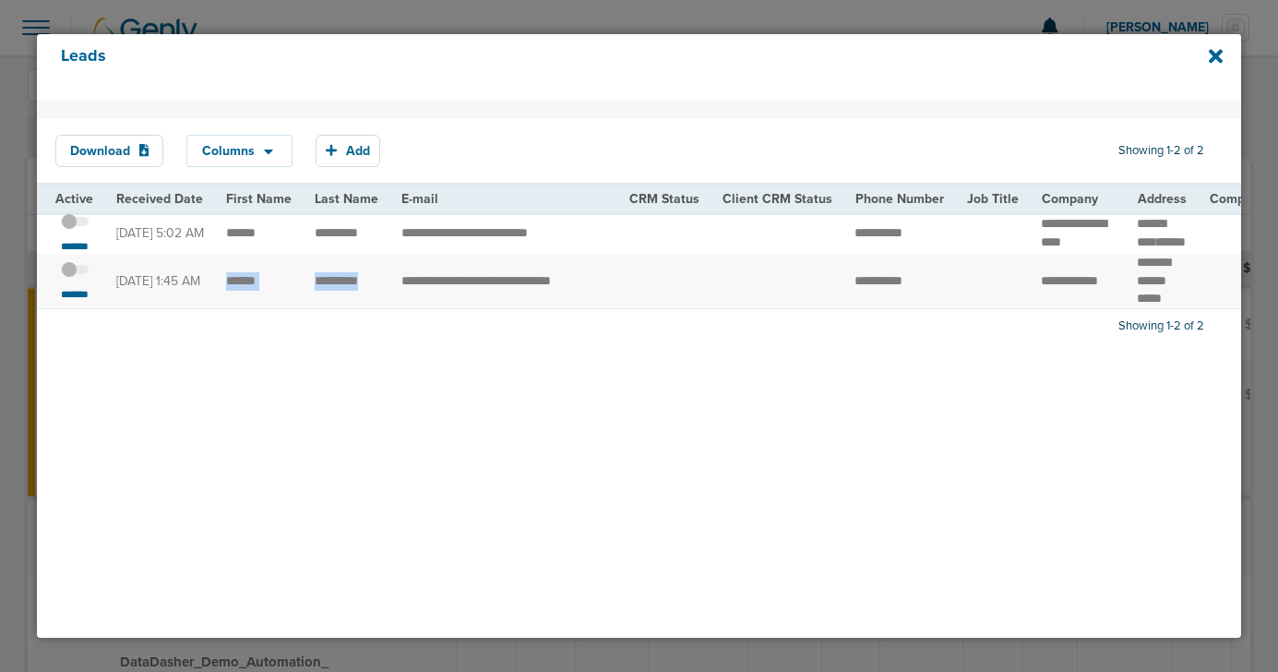
drag, startPoint x: 222, startPoint y: 295, endPoint x: 364, endPoint y: 309, distance: 141.9
click at [79, 279] on span at bounding box center [75, 279] width 28 height 0
click at [75, 272] on input "checkbox" at bounding box center [75, 272] width 0 height 0
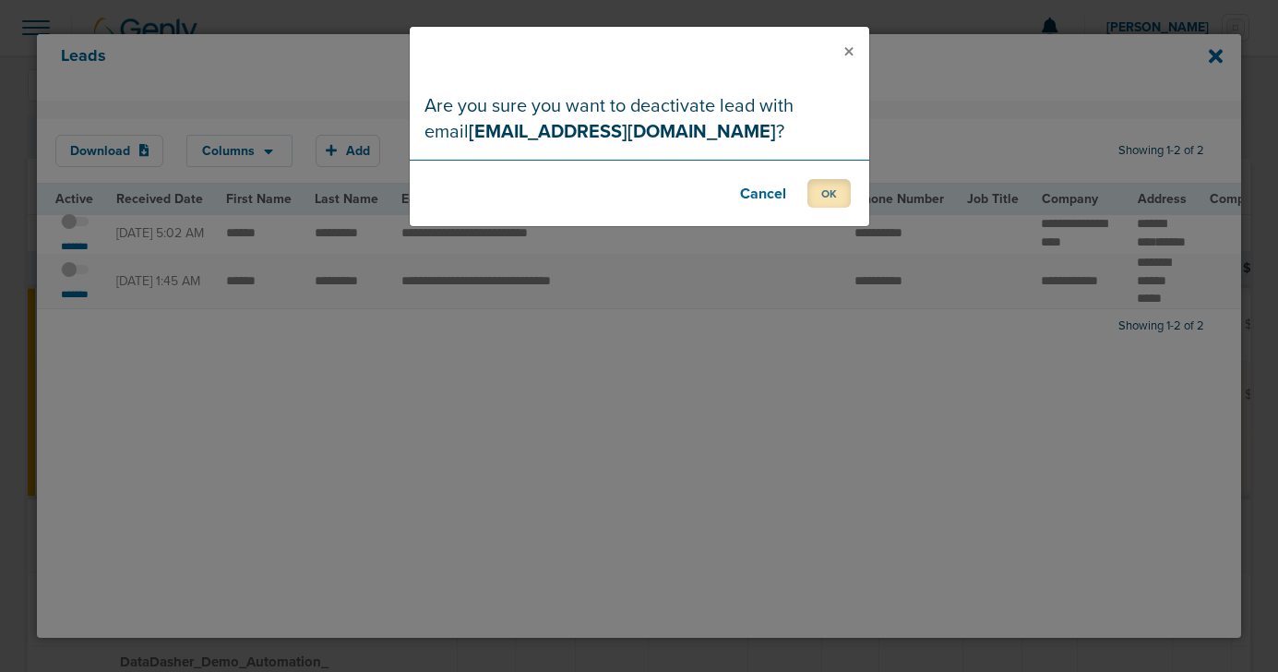
click at [820, 191] on button "OK" at bounding box center [829, 193] width 43 height 29
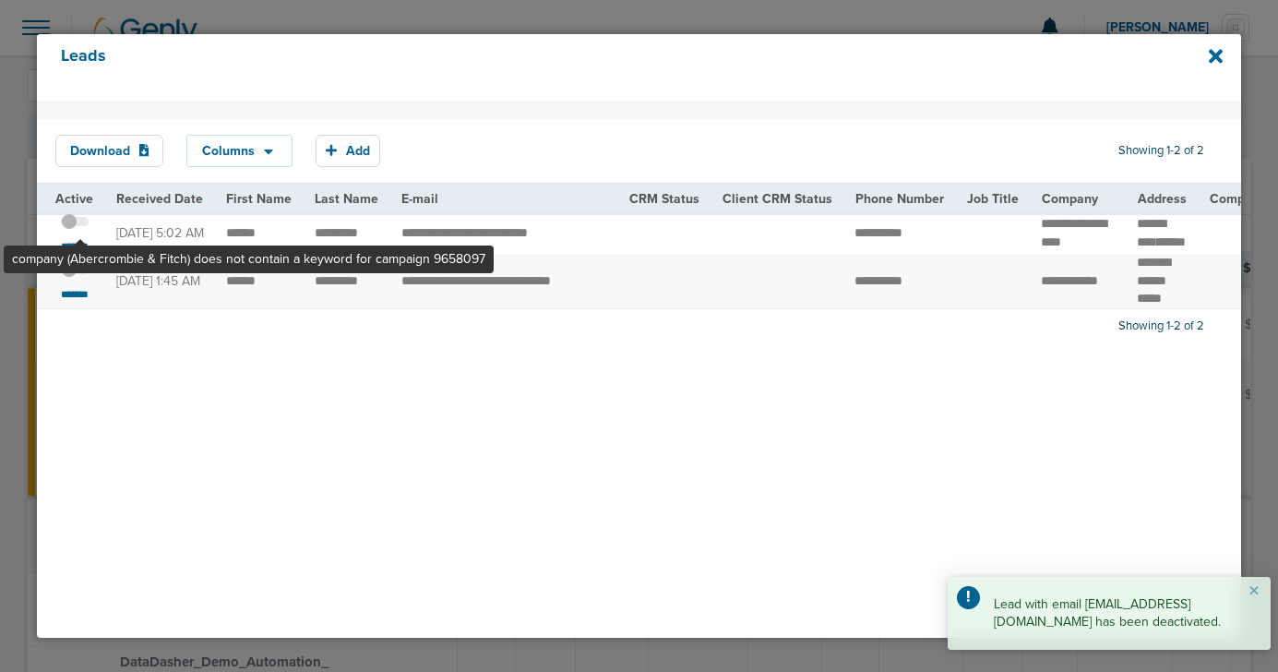
click at [80, 231] on span at bounding box center [75, 231] width 28 height 0
click at [75, 224] on input "checkbox" at bounding box center [75, 224] width 0 height 0
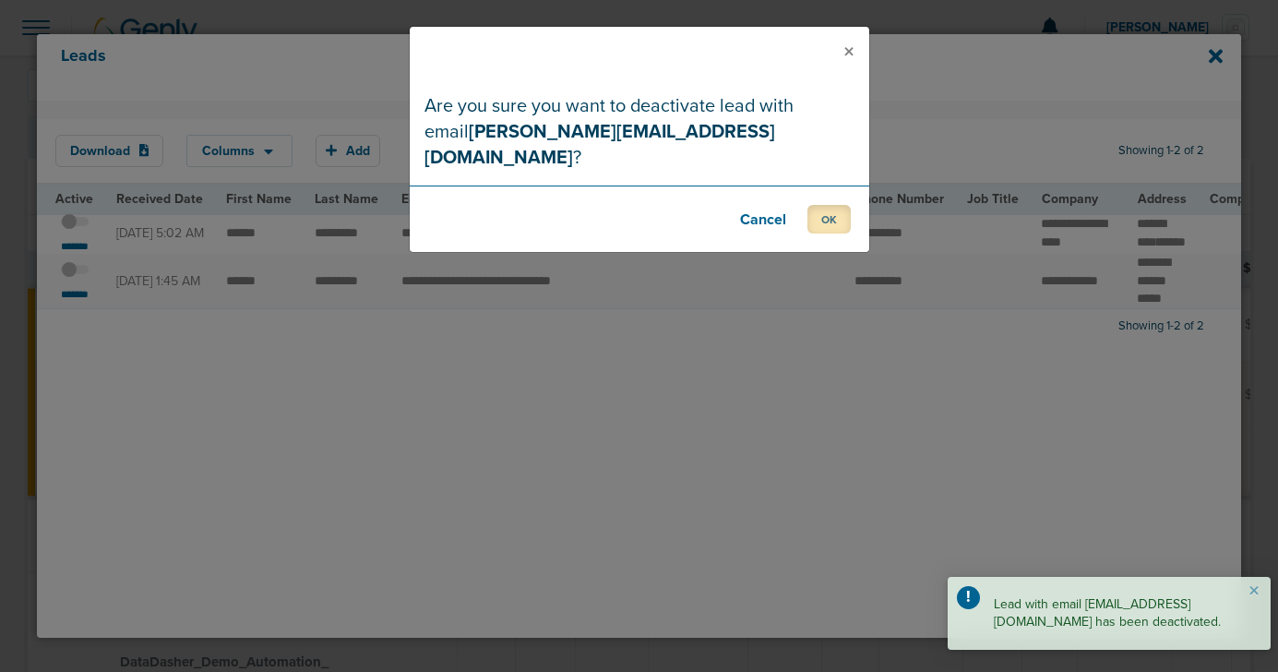
click at [827, 205] on button "OK" at bounding box center [829, 219] width 43 height 29
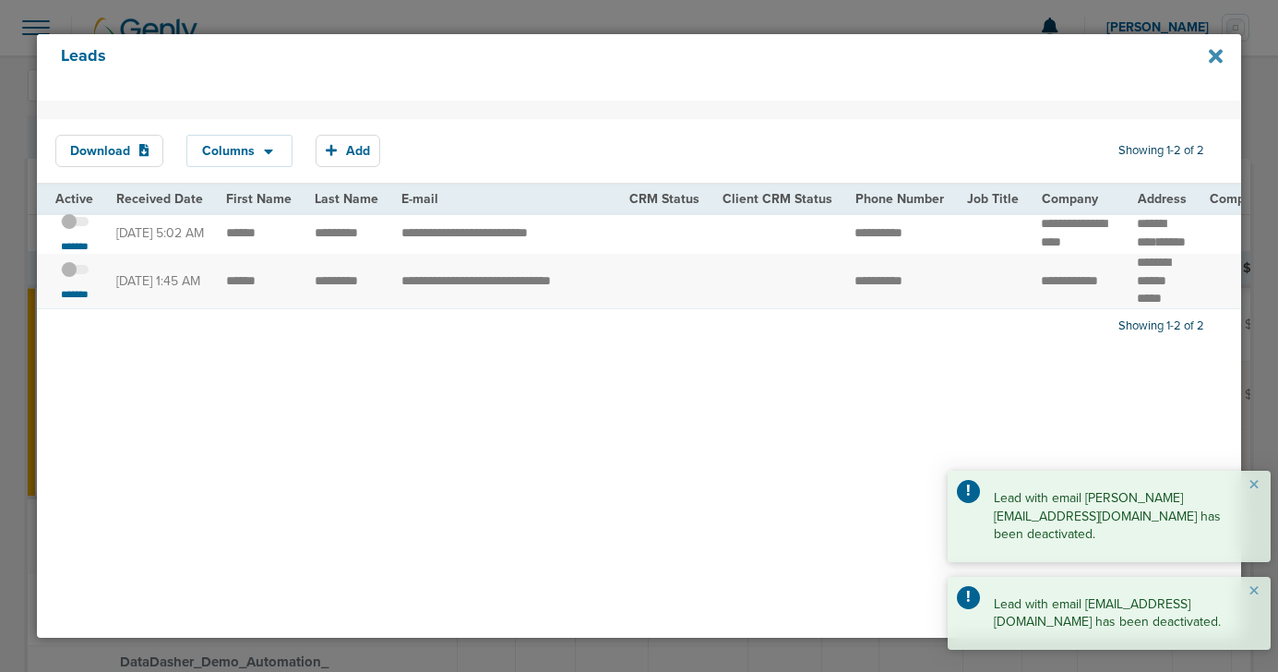
click at [1218, 61] on icon at bounding box center [1216, 56] width 14 height 20
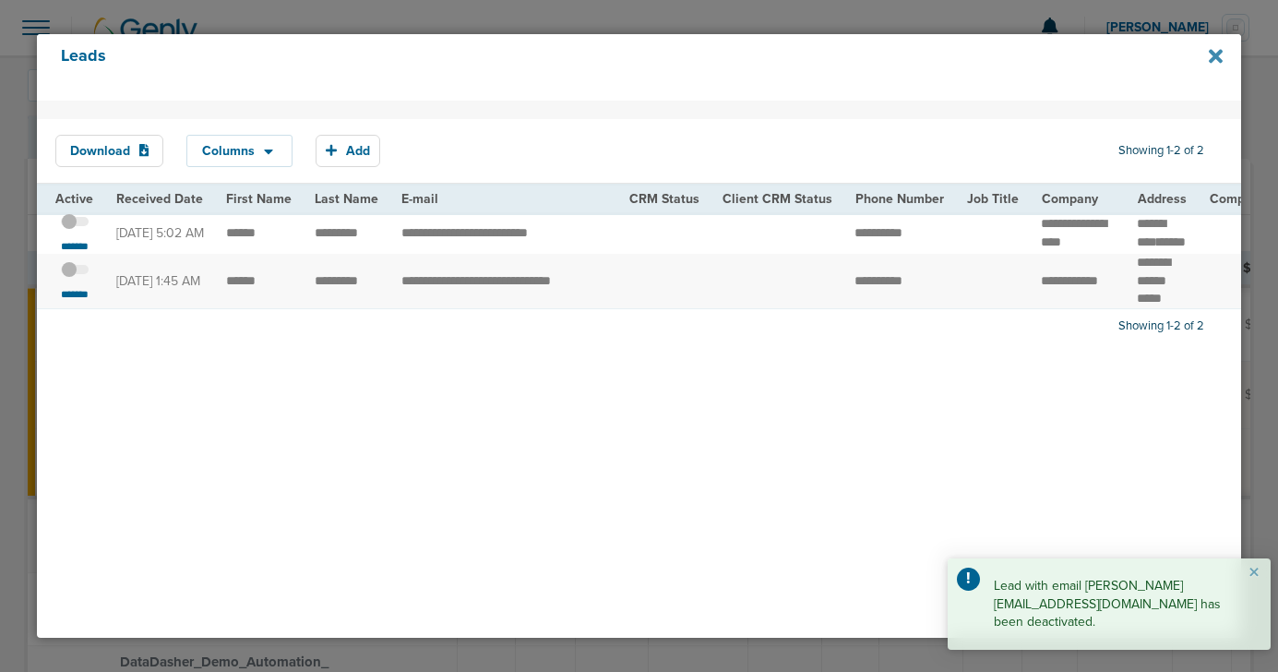
click at [1216, 57] on icon at bounding box center [1216, 56] width 14 height 14
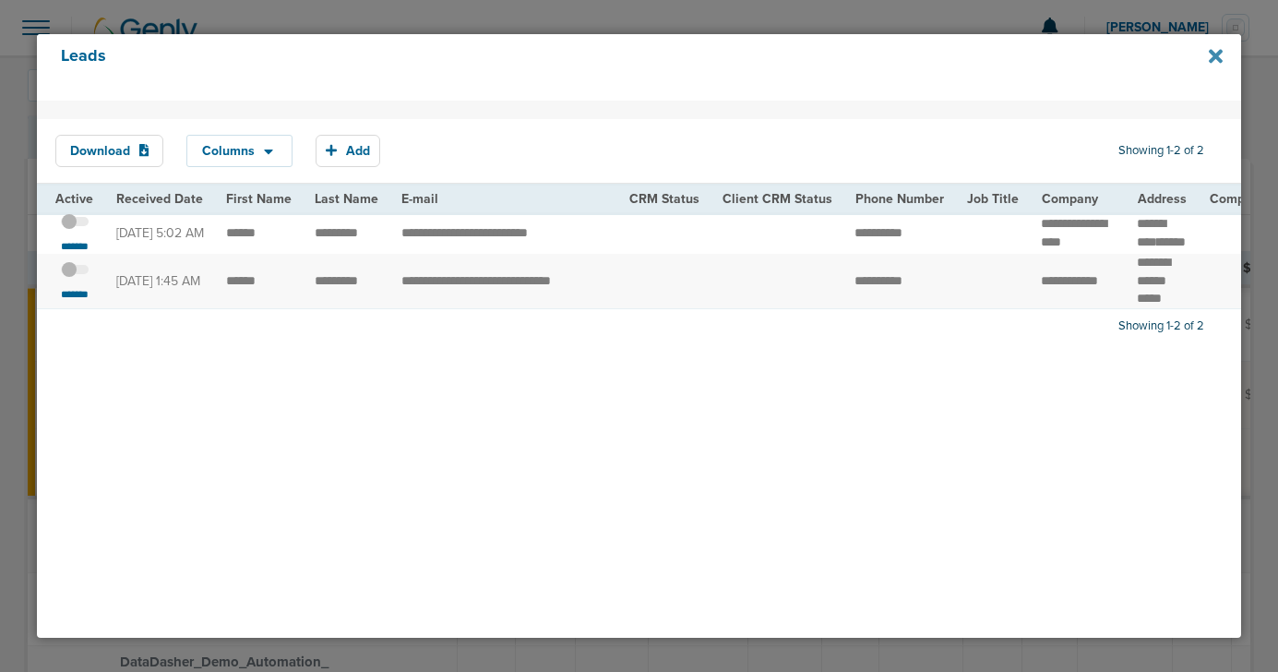
click at [1216, 57] on icon at bounding box center [1216, 56] width 14 height 14
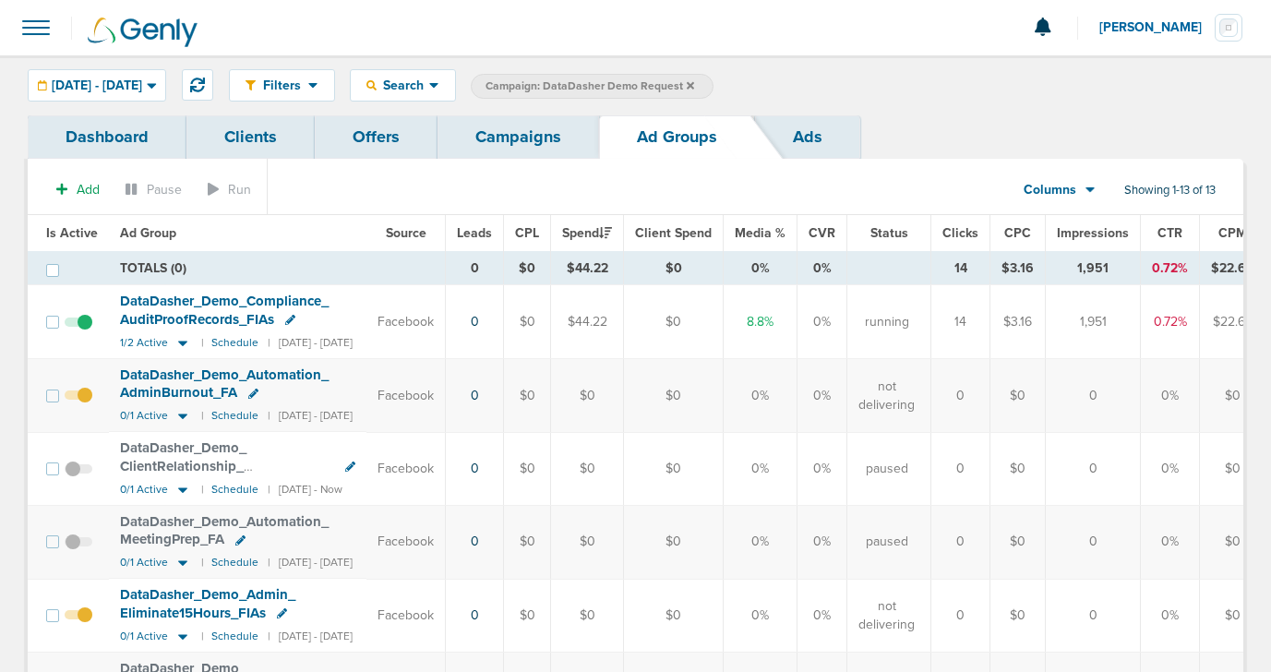
click at [540, 140] on link "Campaigns" at bounding box center [518, 136] width 162 height 43
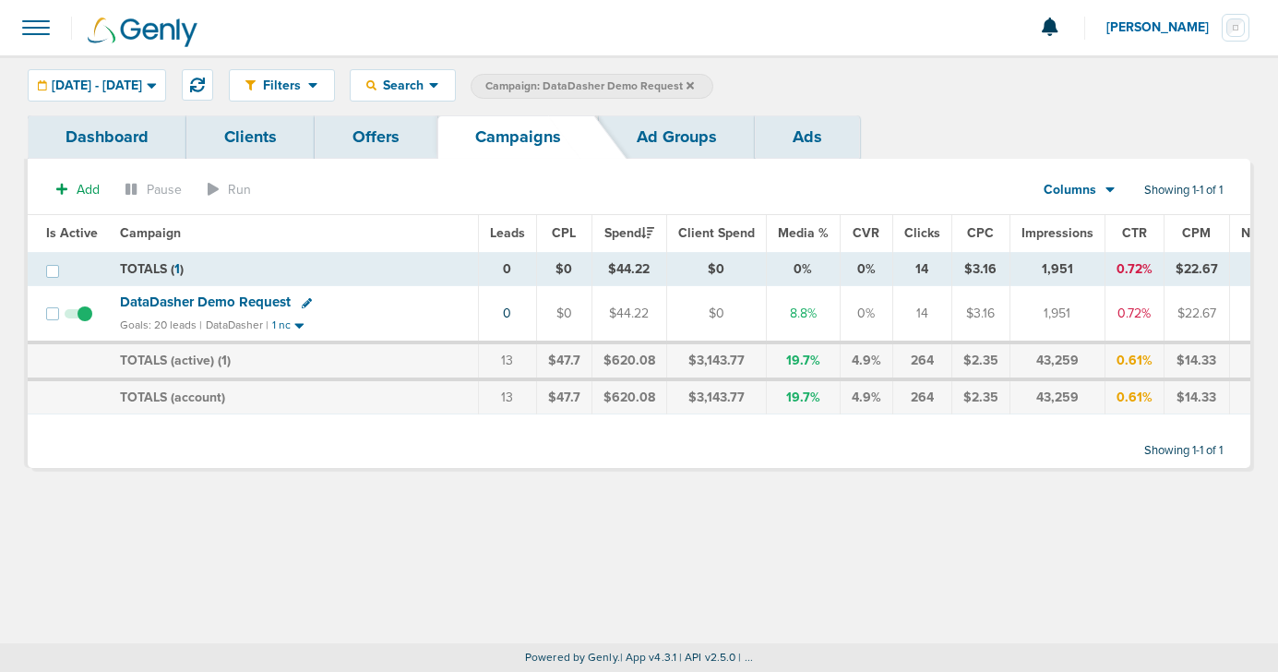
click at [661, 144] on link "Ad Groups" at bounding box center [677, 136] width 156 height 43
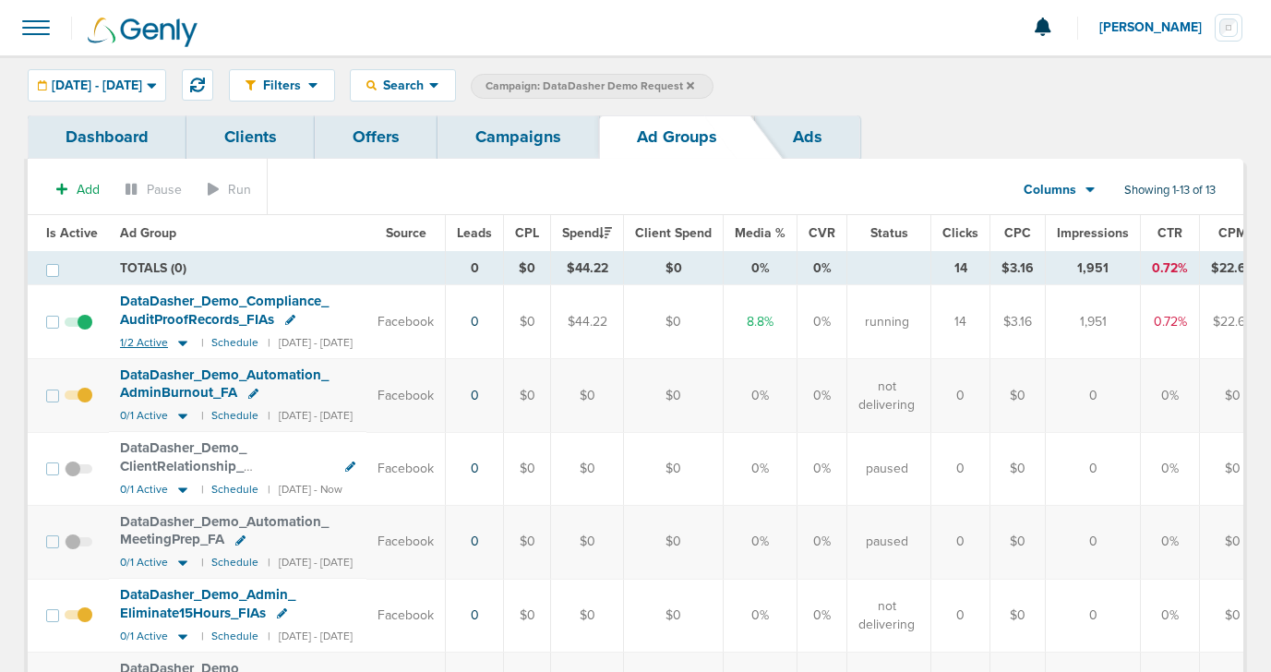
click at [174, 347] on icon at bounding box center [183, 343] width 18 height 16
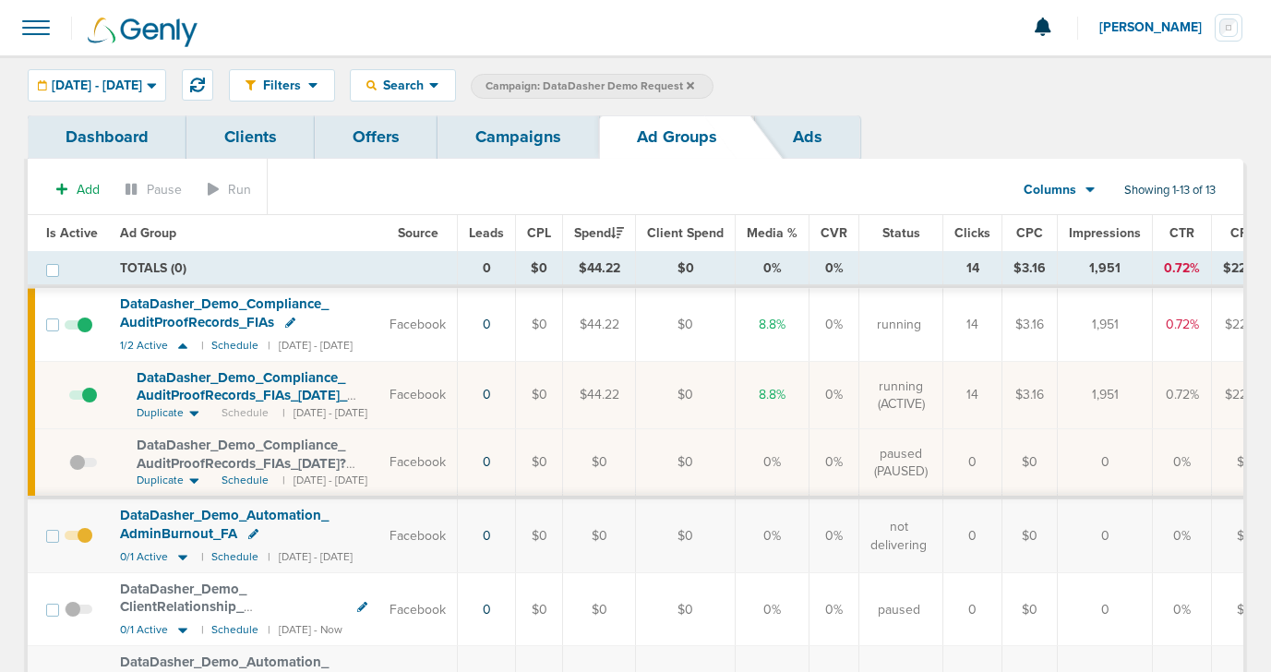
click at [91, 404] on span at bounding box center [83, 404] width 28 height 0
click at [69, 399] on input "checkbox" at bounding box center [69, 399] width 0 height 0
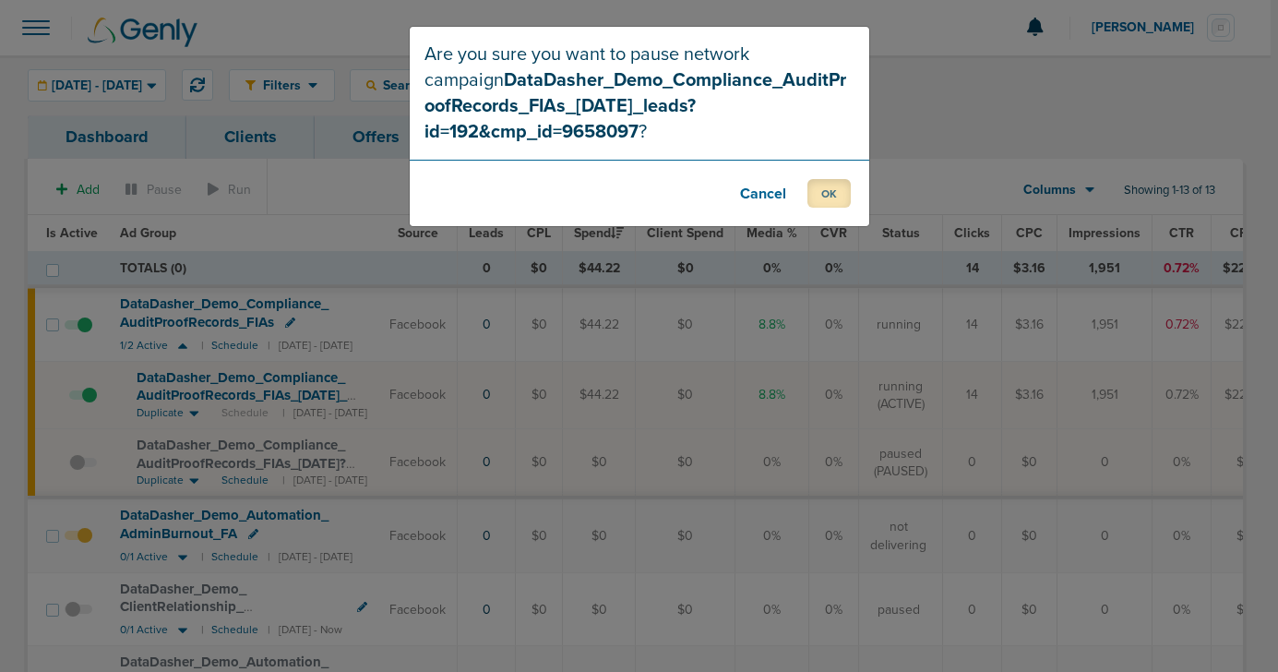
click at [832, 198] on button "OK" at bounding box center [829, 193] width 43 height 29
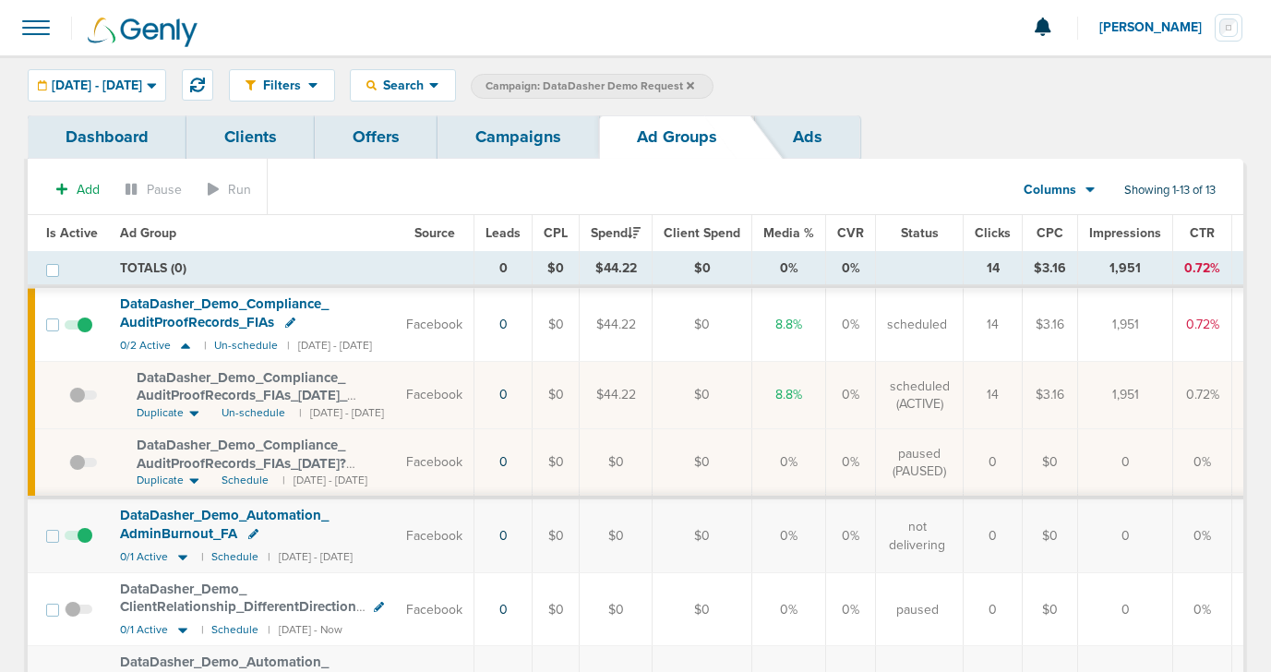
click at [487, 148] on link "Campaigns" at bounding box center [518, 136] width 162 height 43
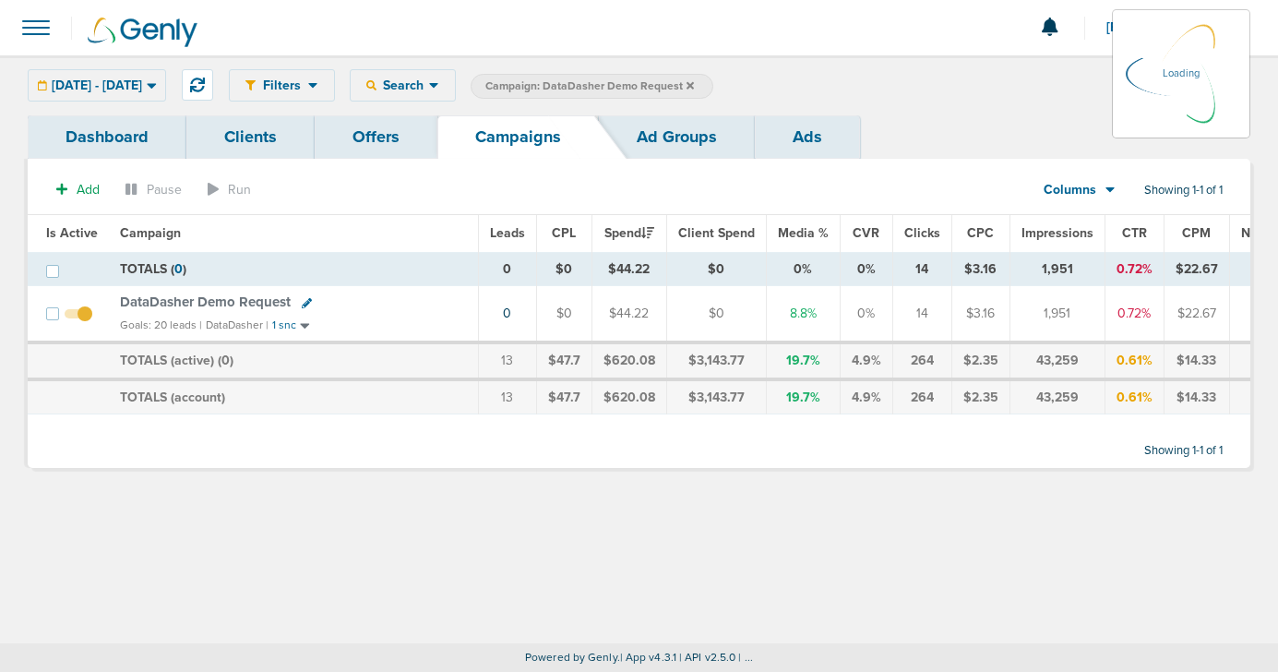
click at [694, 88] on icon at bounding box center [690, 84] width 7 height 7
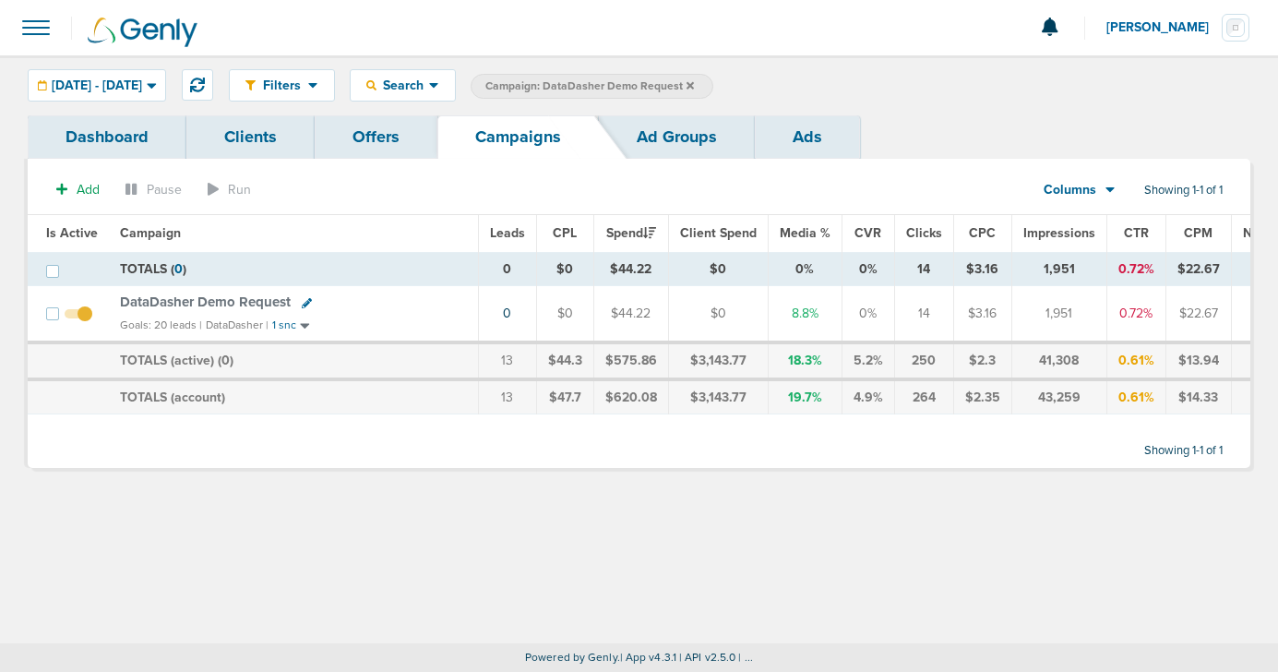
click at [694, 82] on icon at bounding box center [690, 85] width 7 height 11
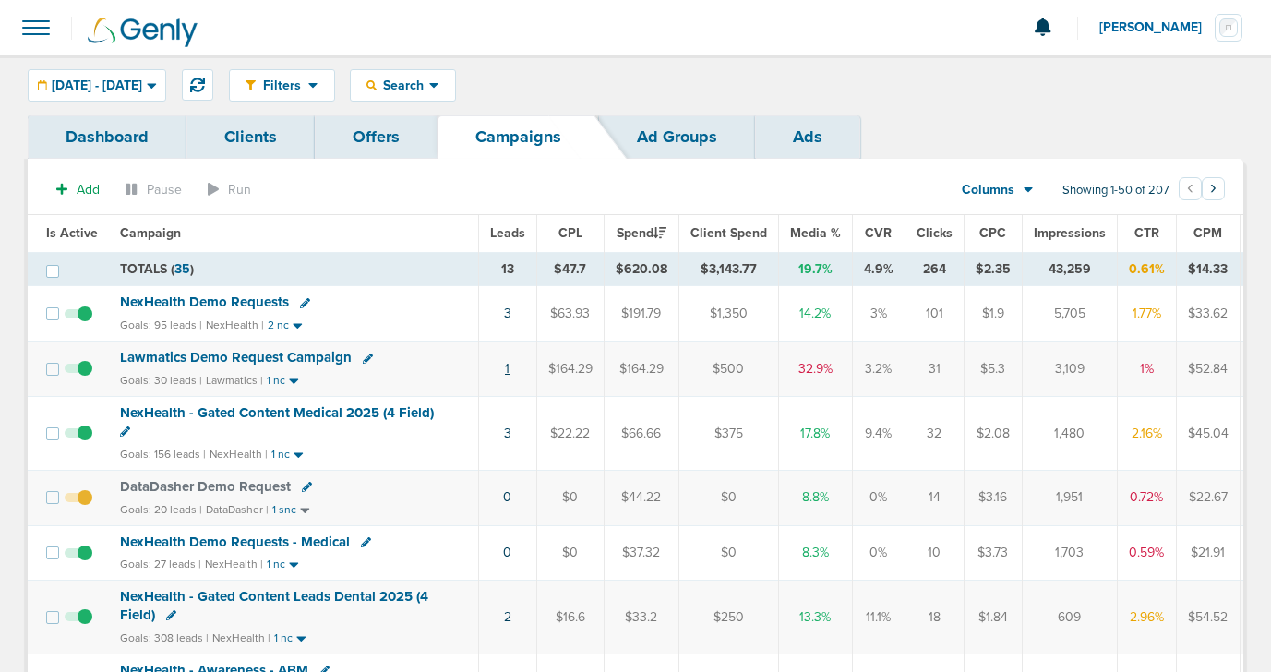
click at [505, 368] on link "1" at bounding box center [507, 369] width 5 height 16
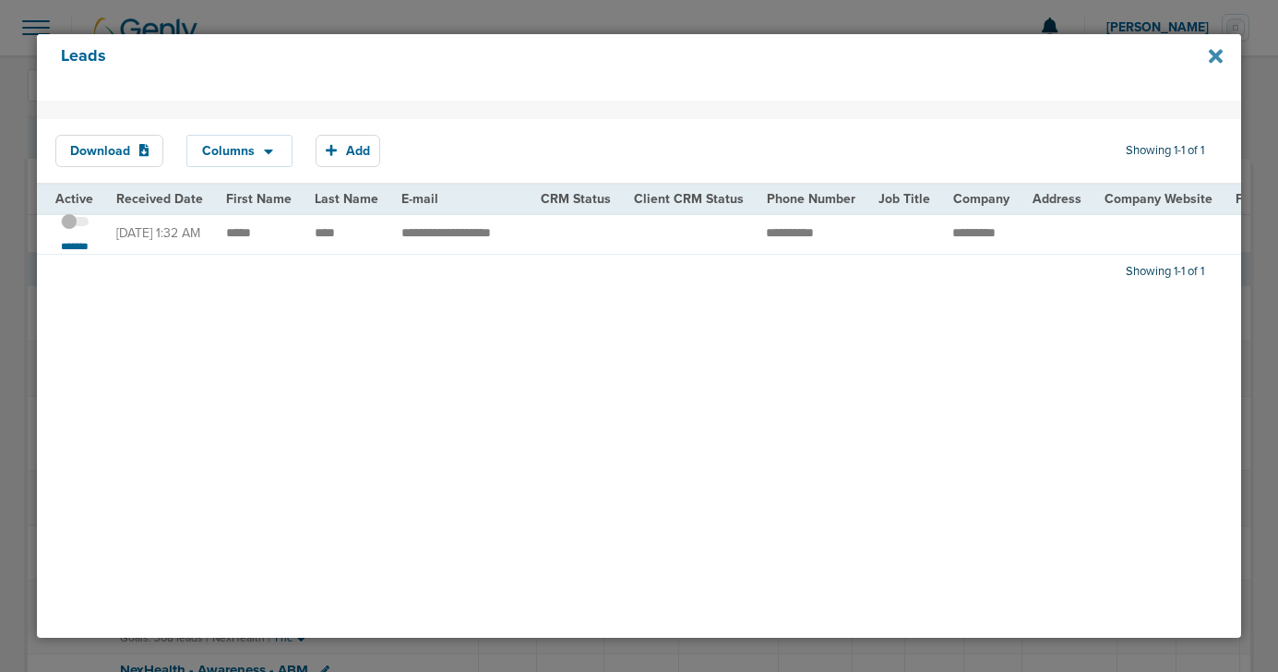
click at [1219, 58] on icon at bounding box center [1216, 56] width 14 height 14
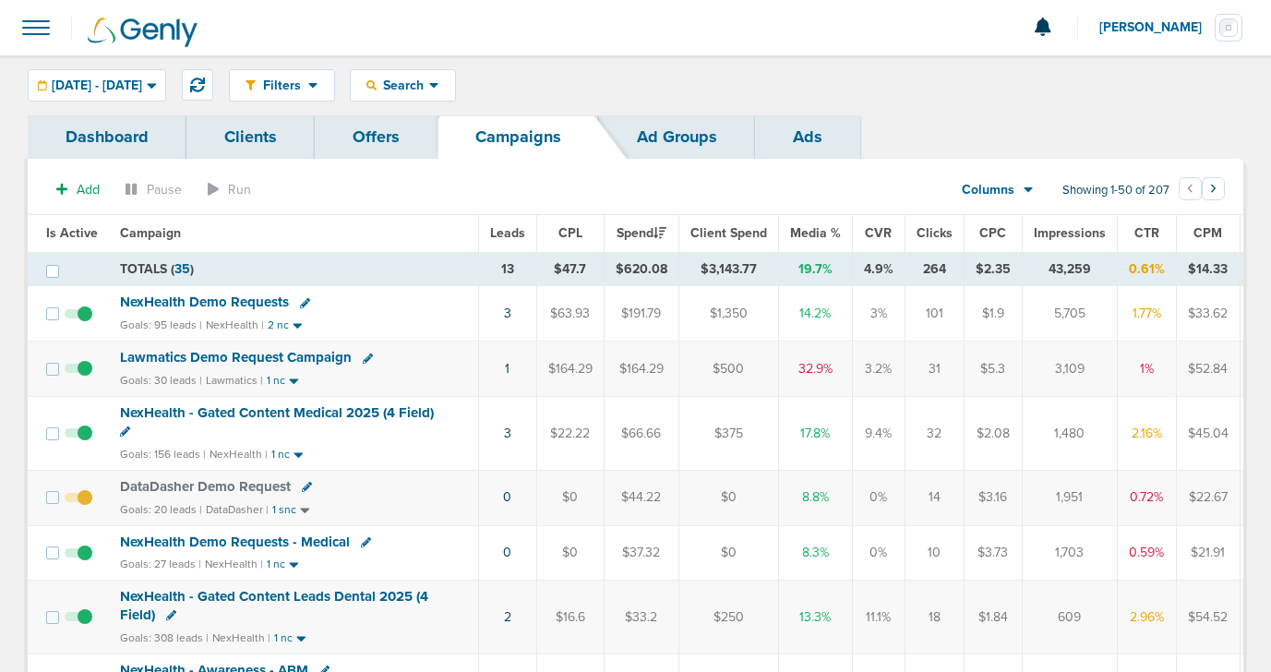
click at [365, 354] on icon at bounding box center [368, 358] width 10 height 10
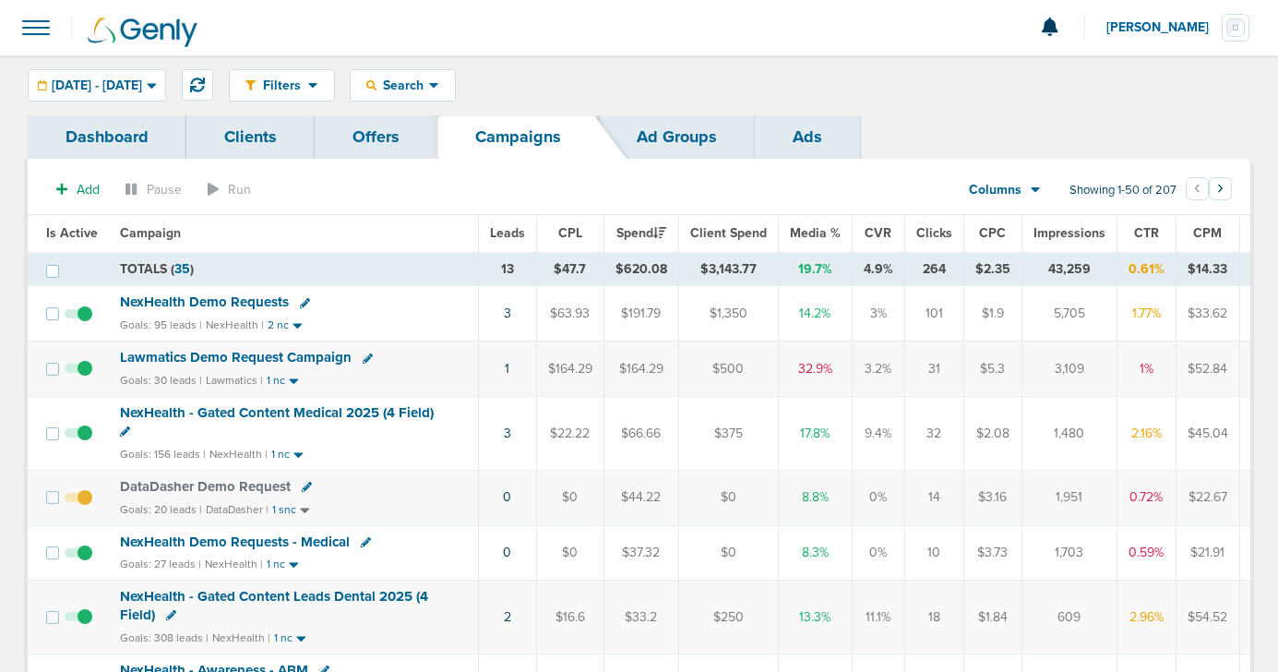
select select
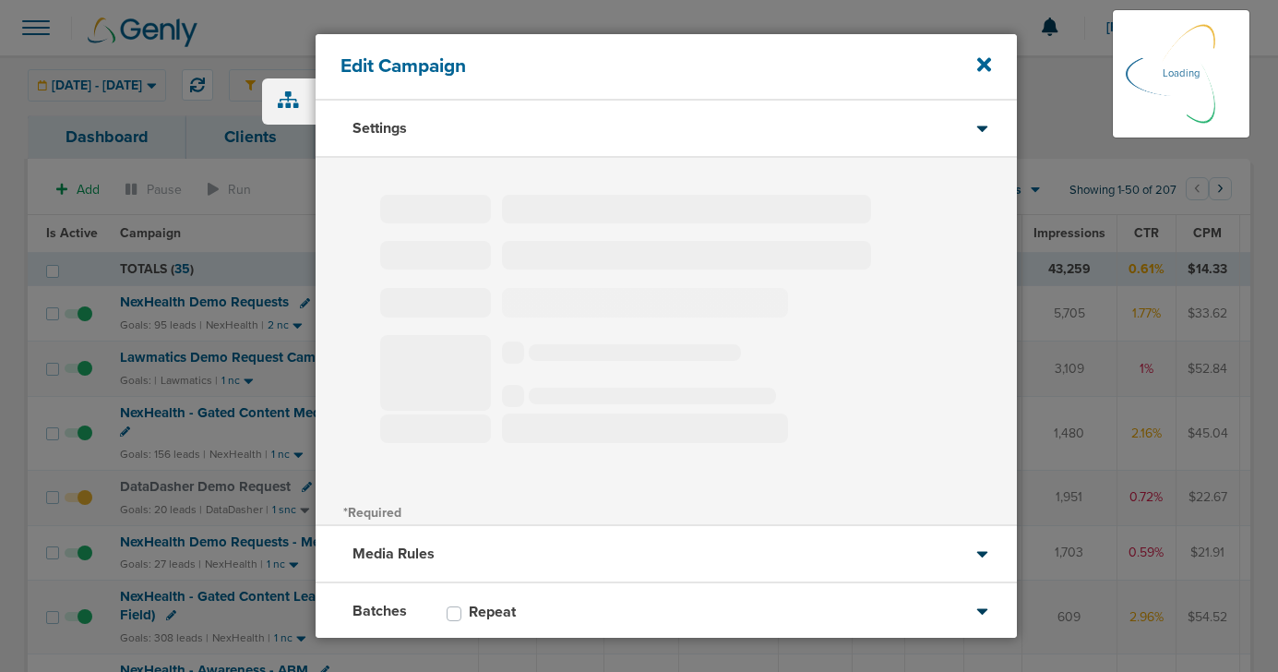
type input "Lawmatics Demo Request Campaign"
select select "Leads"
radio input "true"
select select "readWrite"
select select "1"
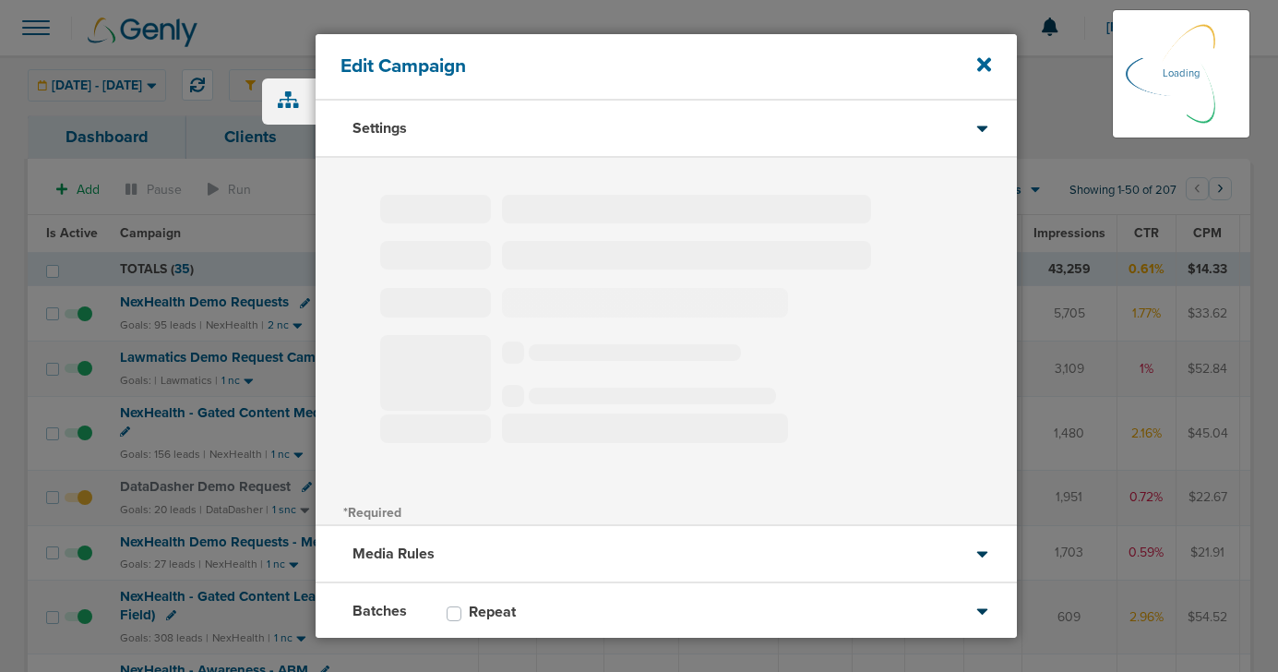
select select "1"
select select "2"
select select "3"
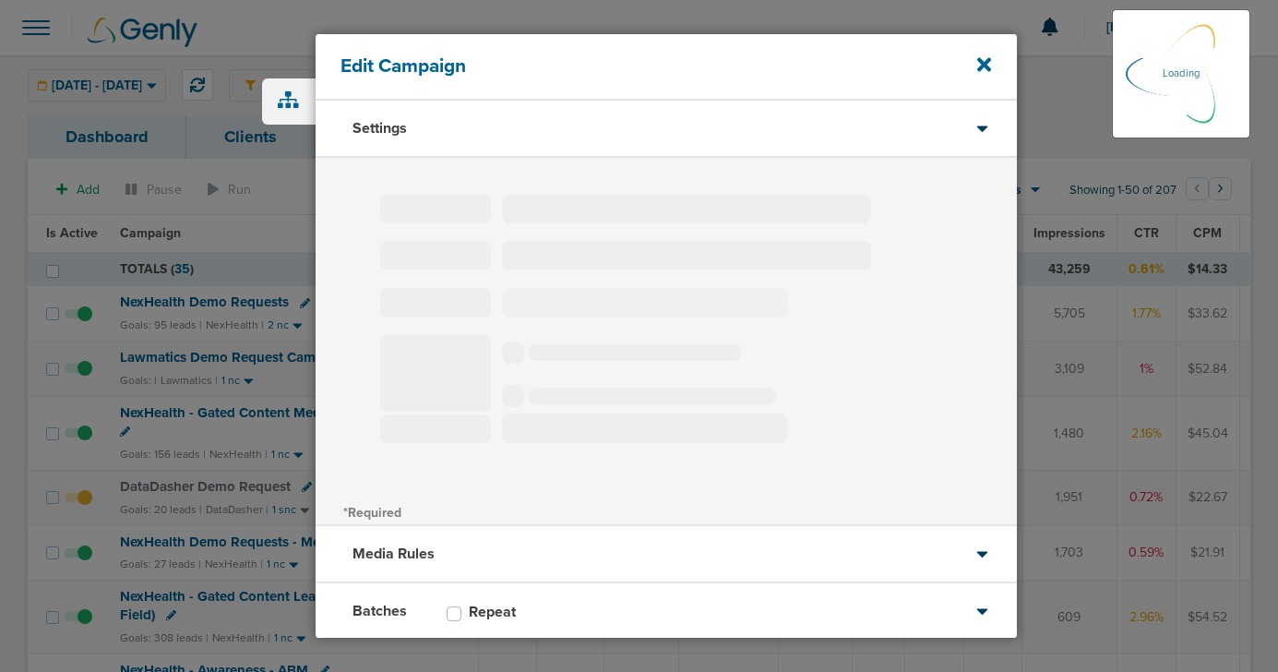
select select "4"
select select "6"
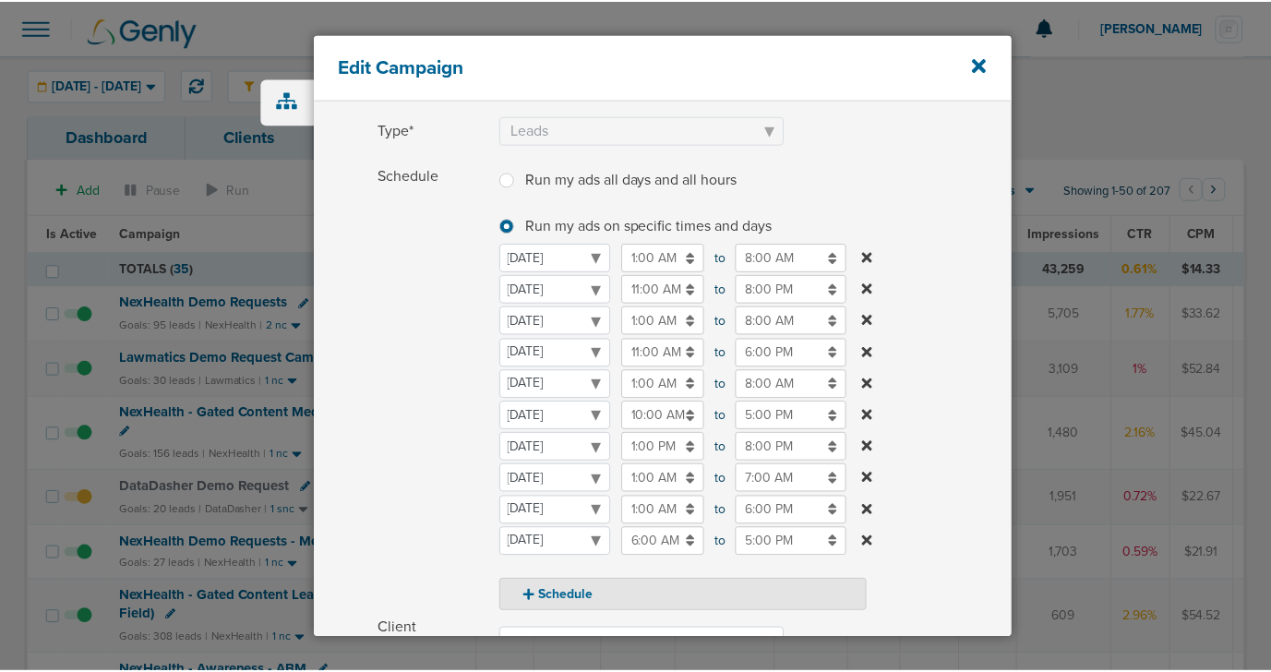
scroll to position [174, 0]
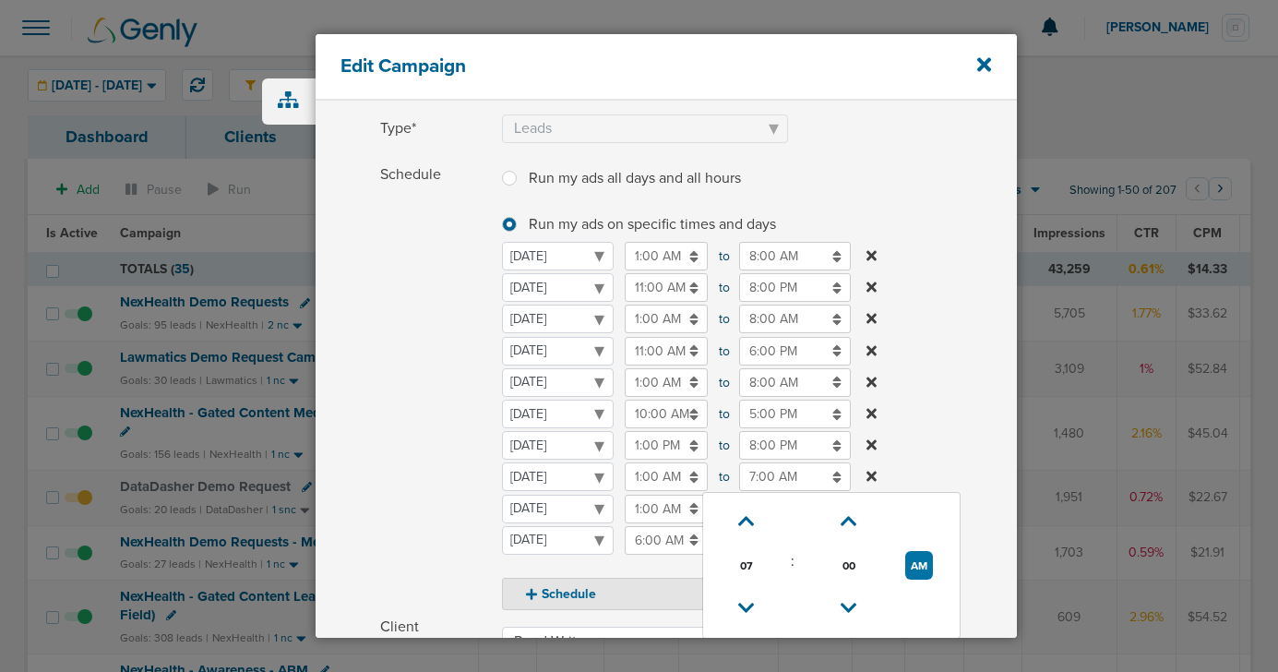
click at [772, 473] on input "7:00 AM" at bounding box center [795, 476] width 112 height 29
click at [928, 456] on label "Schedule Run my ads all days and all hours Run my ads all days and all hours Ru…" at bounding box center [698, 385] width 637 height 449
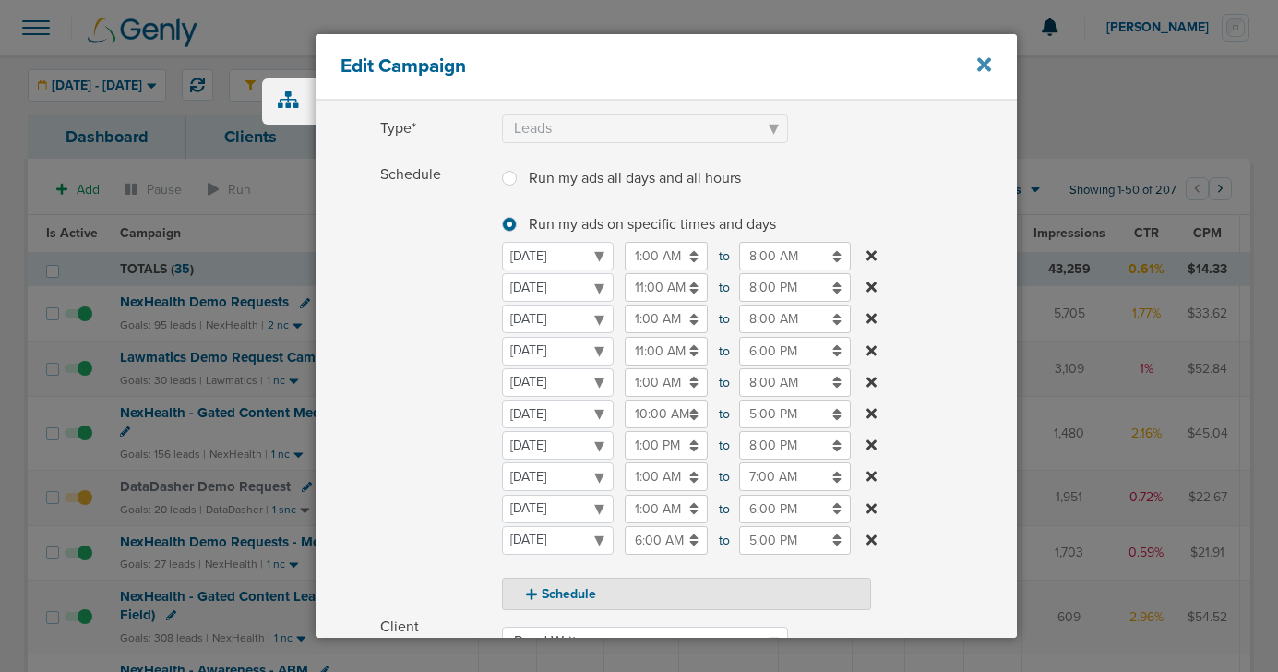
click at [988, 64] on icon at bounding box center [984, 64] width 14 height 20
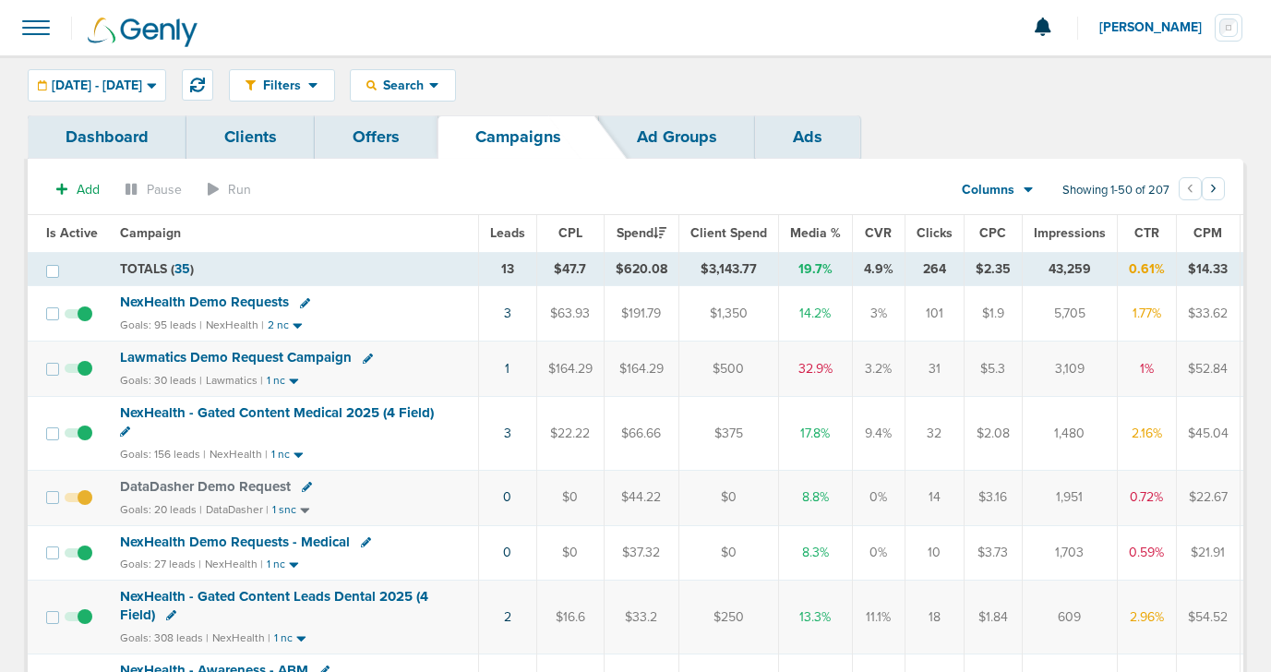
click at [310, 358] on span "Lawmatics Demo Request Campaign" at bounding box center [236, 357] width 232 height 17
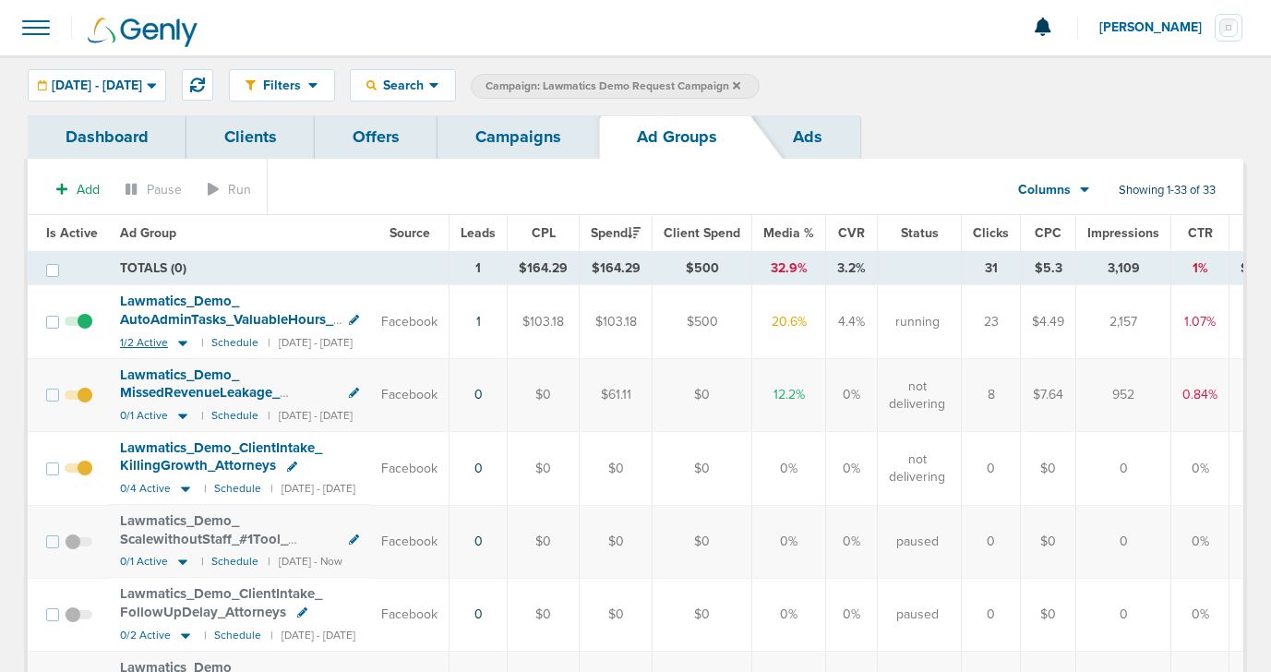
click at [179, 342] on icon at bounding box center [182, 344] width 9 height 6
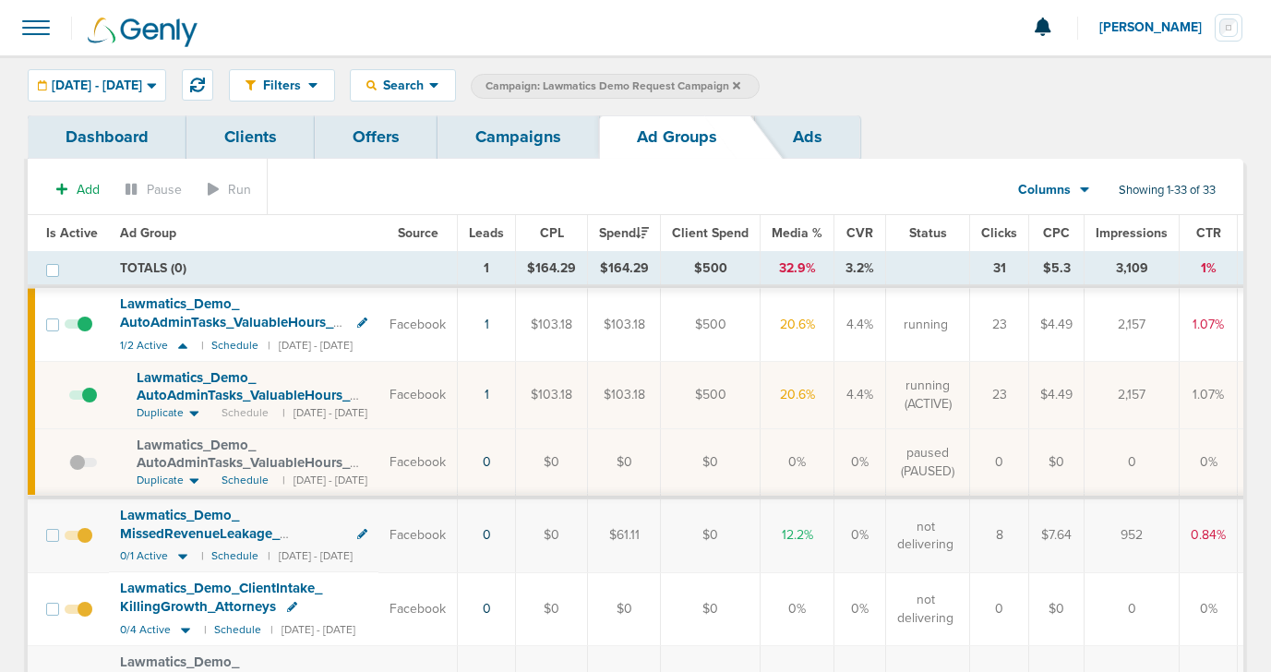
click at [83, 404] on span at bounding box center [83, 404] width 28 height 0
click at [69, 399] on input "checkbox" at bounding box center [69, 399] width 0 height 0
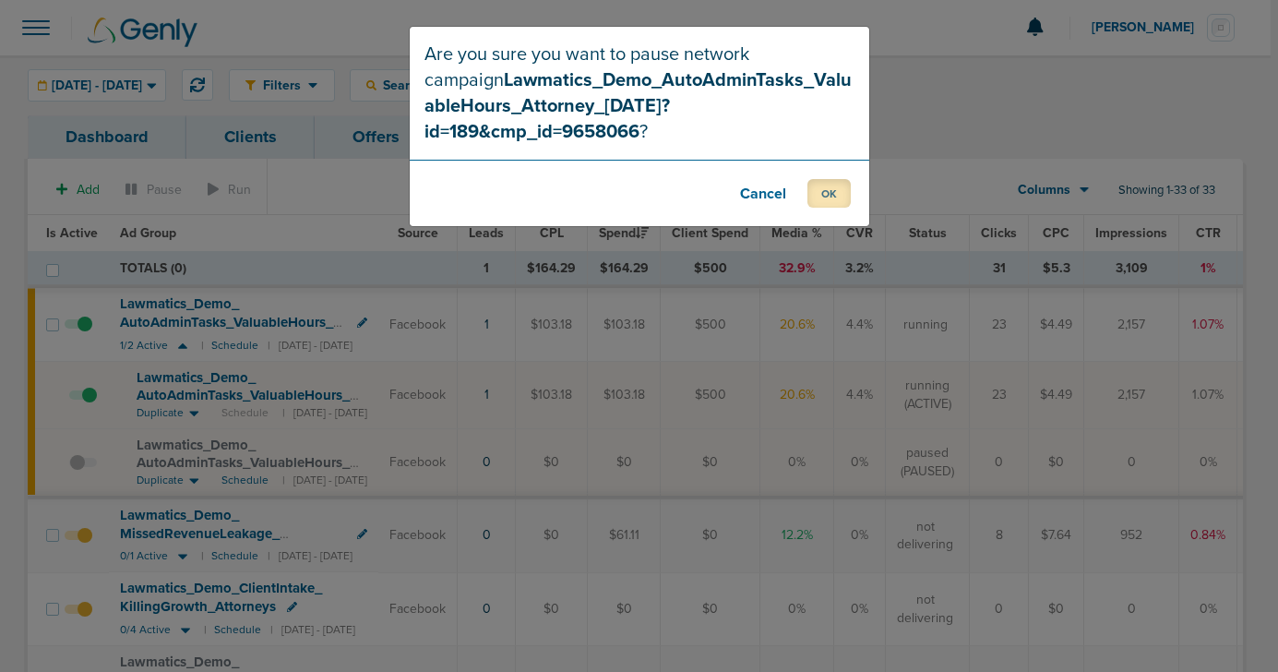
click at [828, 179] on button "OK" at bounding box center [829, 193] width 43 height 29
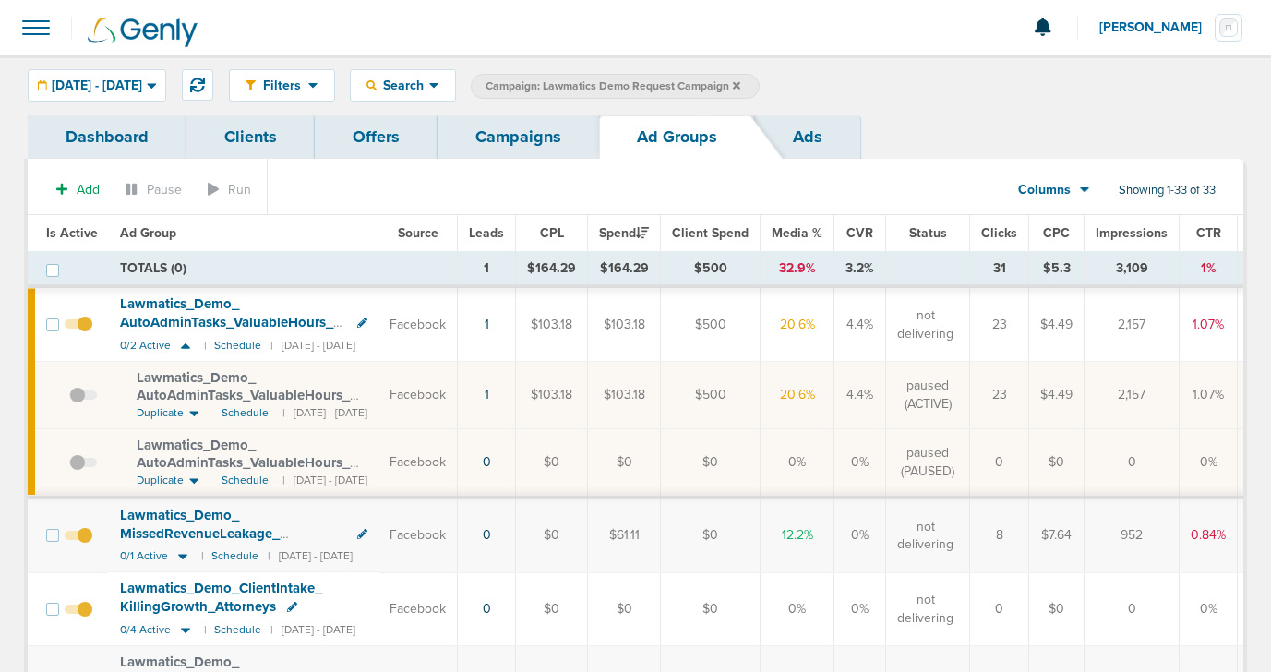
click at [472, 139] on link "Campaigns" at bounding box center [518, 136] width 162 height 43
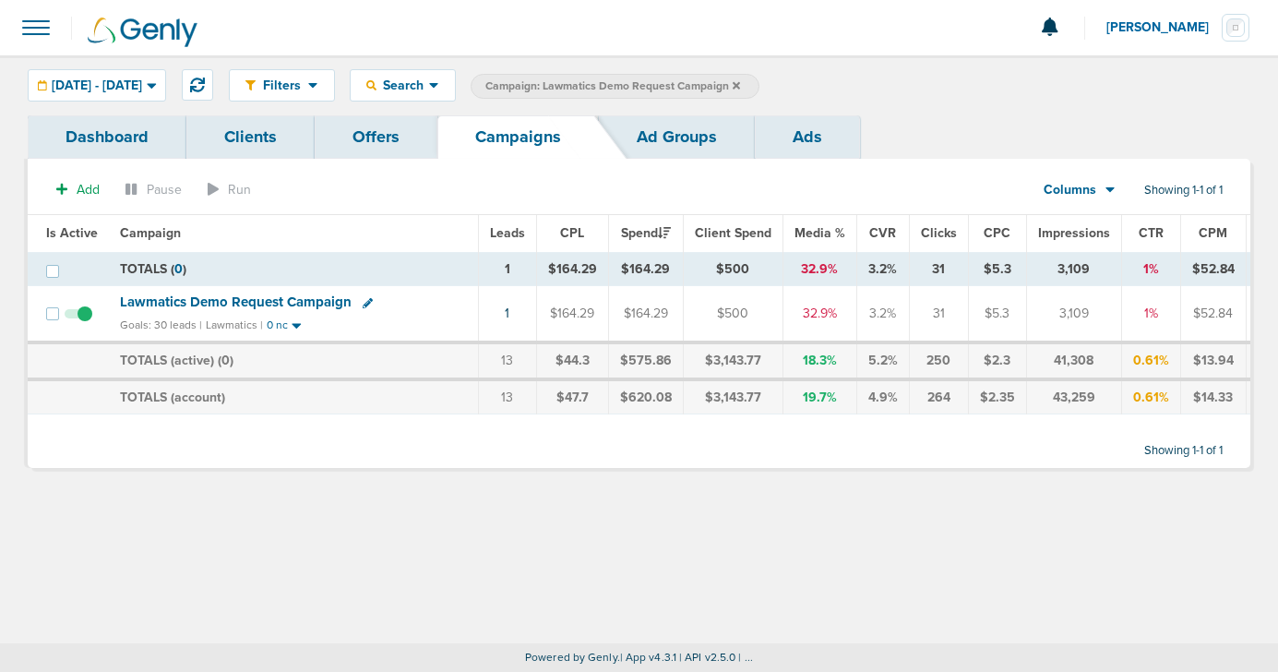
click at [740, 87] on icon at bounding box center [736, 84] width 7 height 7
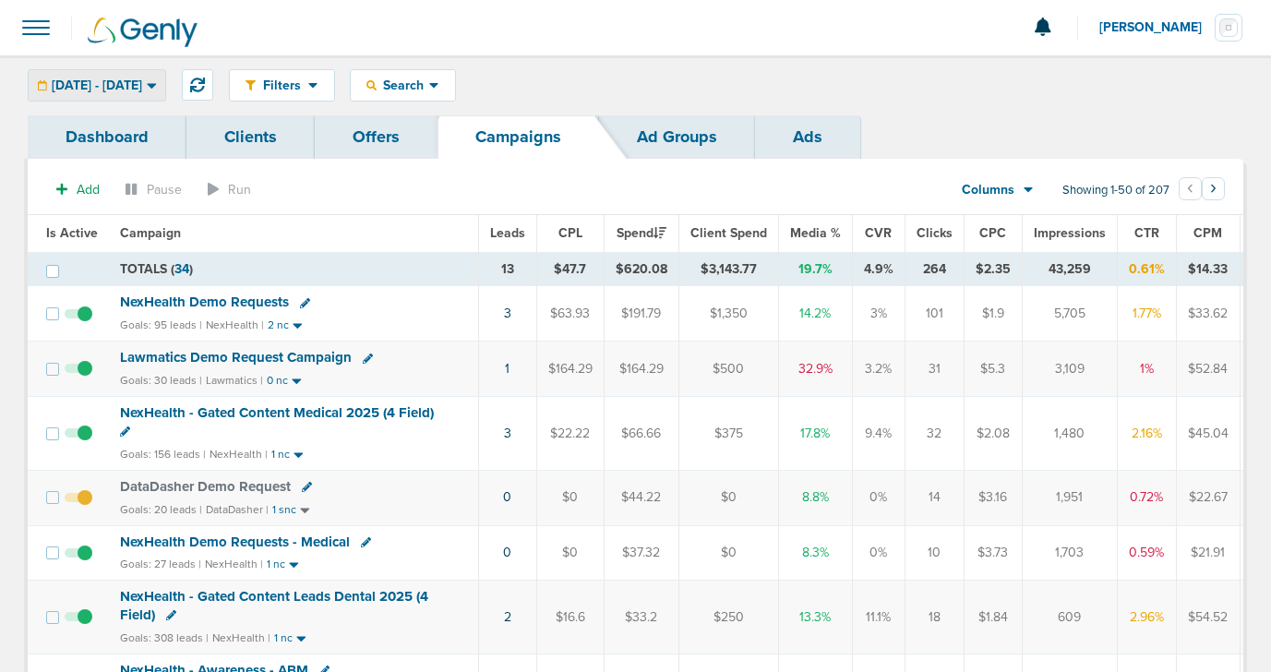
click at [142, 83] on span "10.09.2025 - 10.09.2025" at bounding box center [97, 85] width 90 height 13
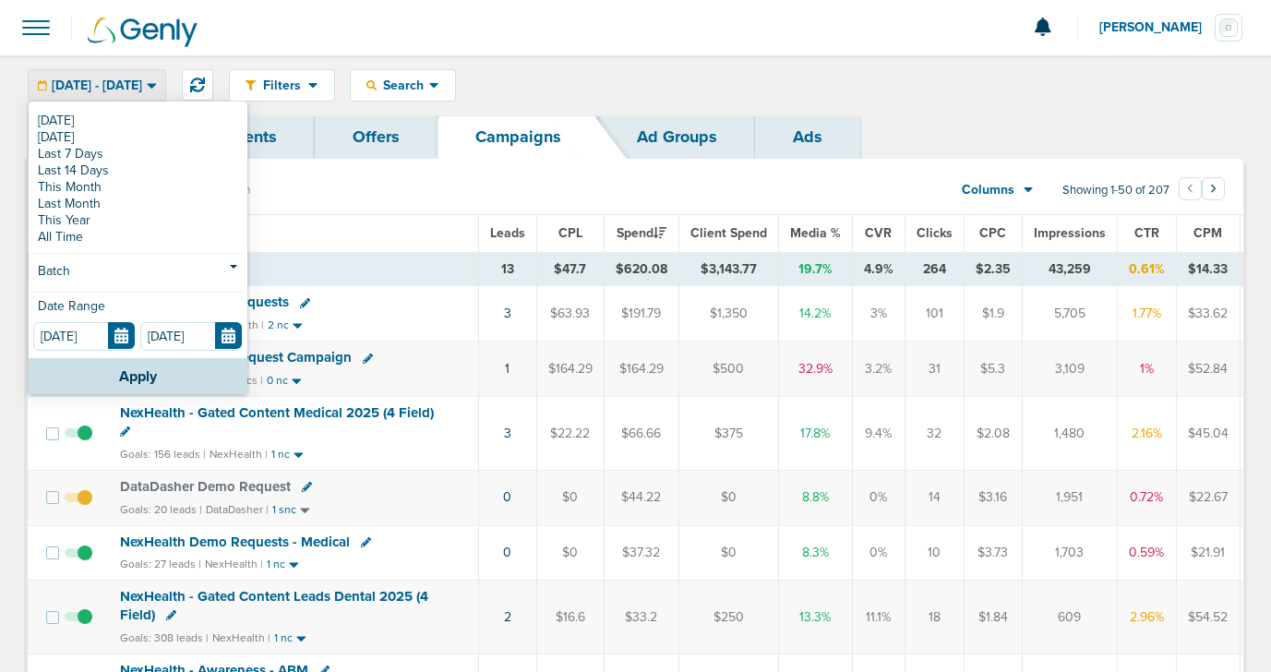
click at [658, 85] on div "Filters Active Only Settings Status Active Inactive Objectives MQL SQL Traffic …" at bounding box center [736, 85] width 1014 height 32
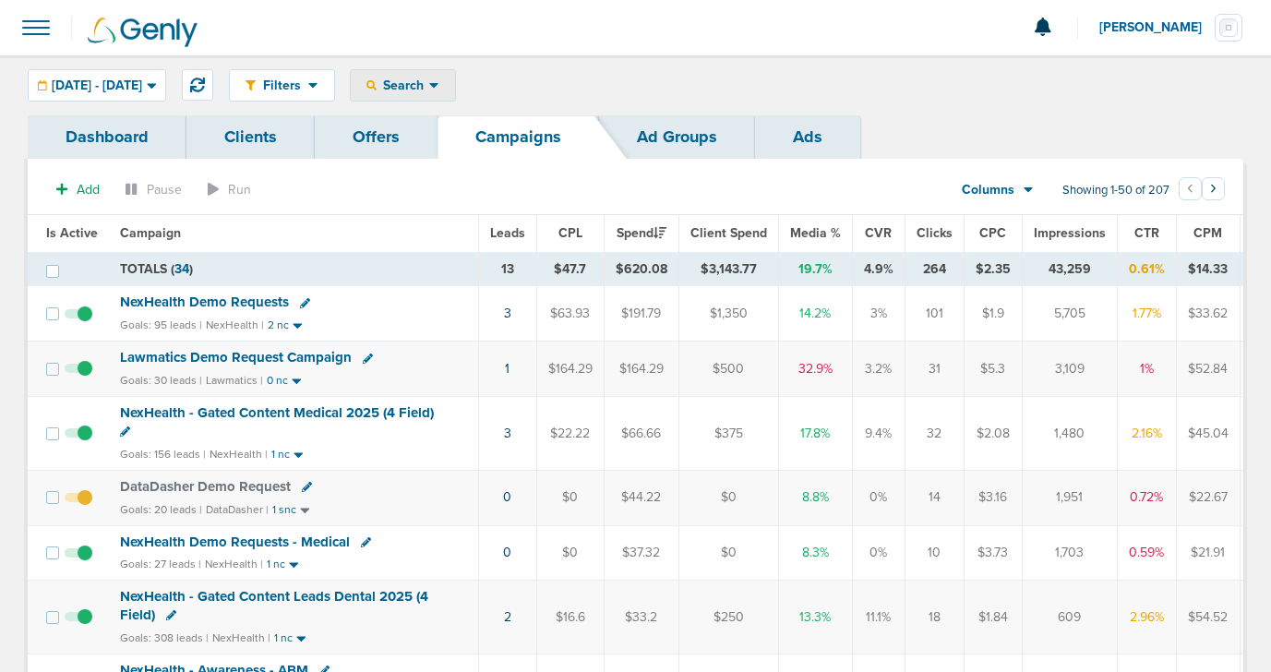
click at [439, 70] on div "Search" at bounding box center [403, 85] width 104 height 30
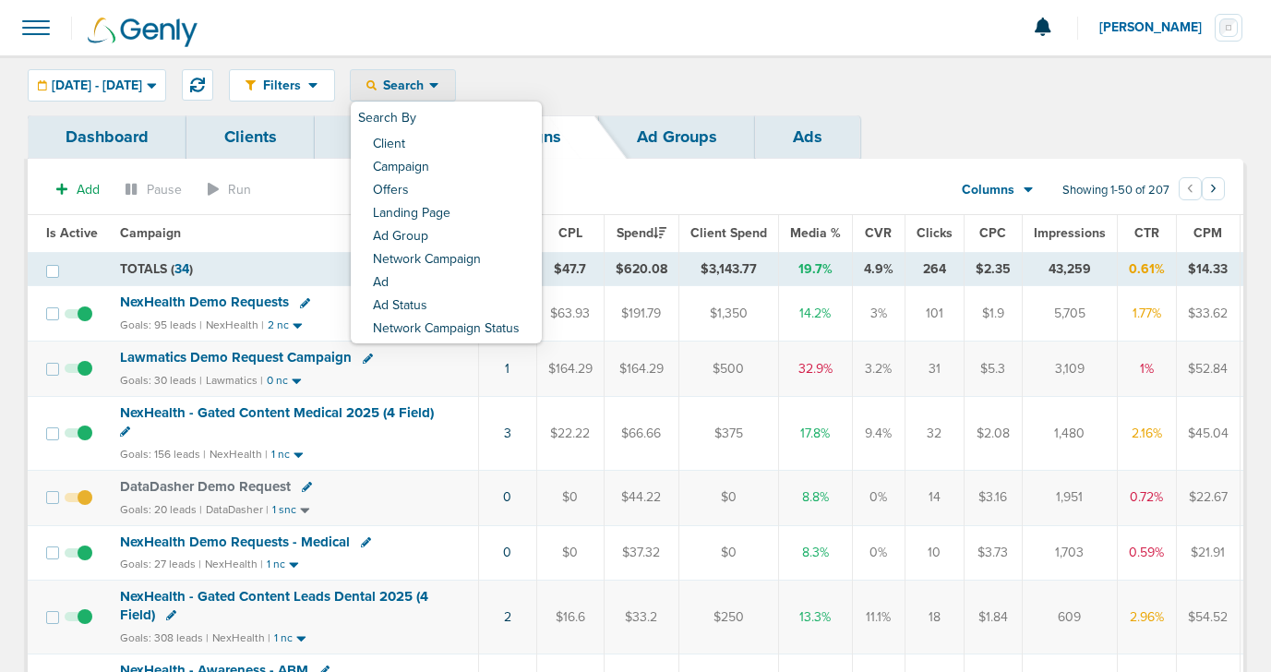
click at [494, 57] on div "Filters Active Only Settings Status Active Inactive Objectives MQL SQL Traffic …" at bounding box center [635, 85] width 1271 height 60
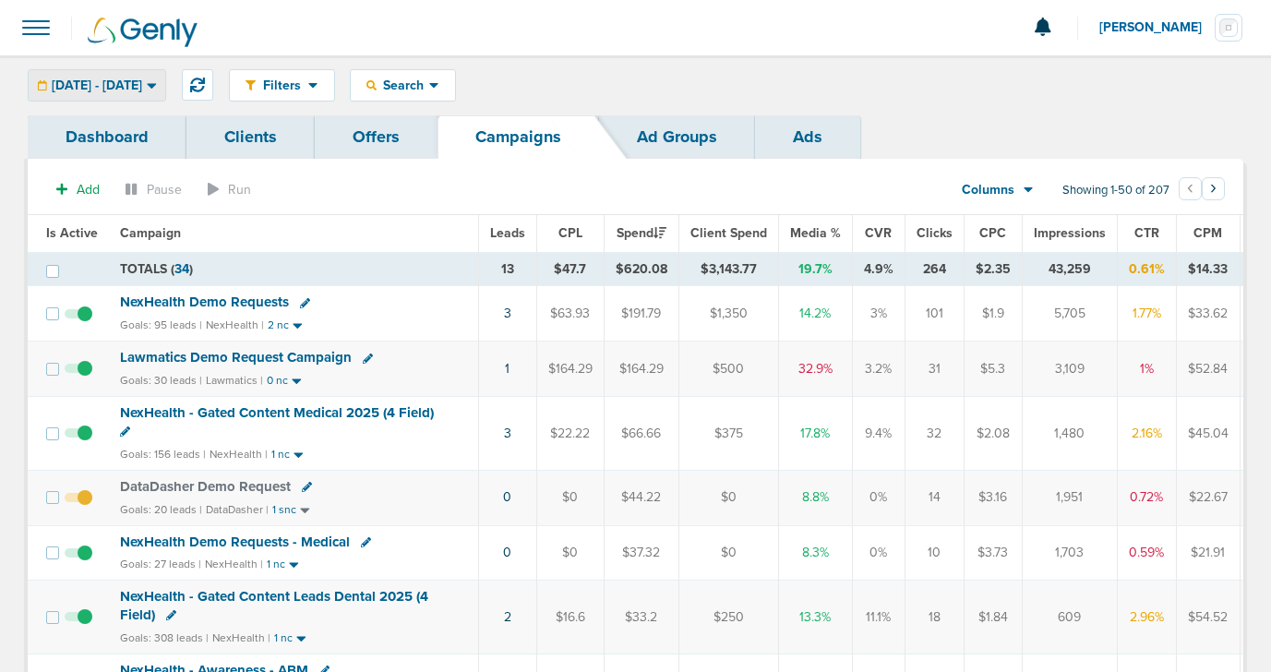
click at [142, 85] on span "10.09.2025 - 10.09.2025" at bounding box center [97, 85] width 90 height 13
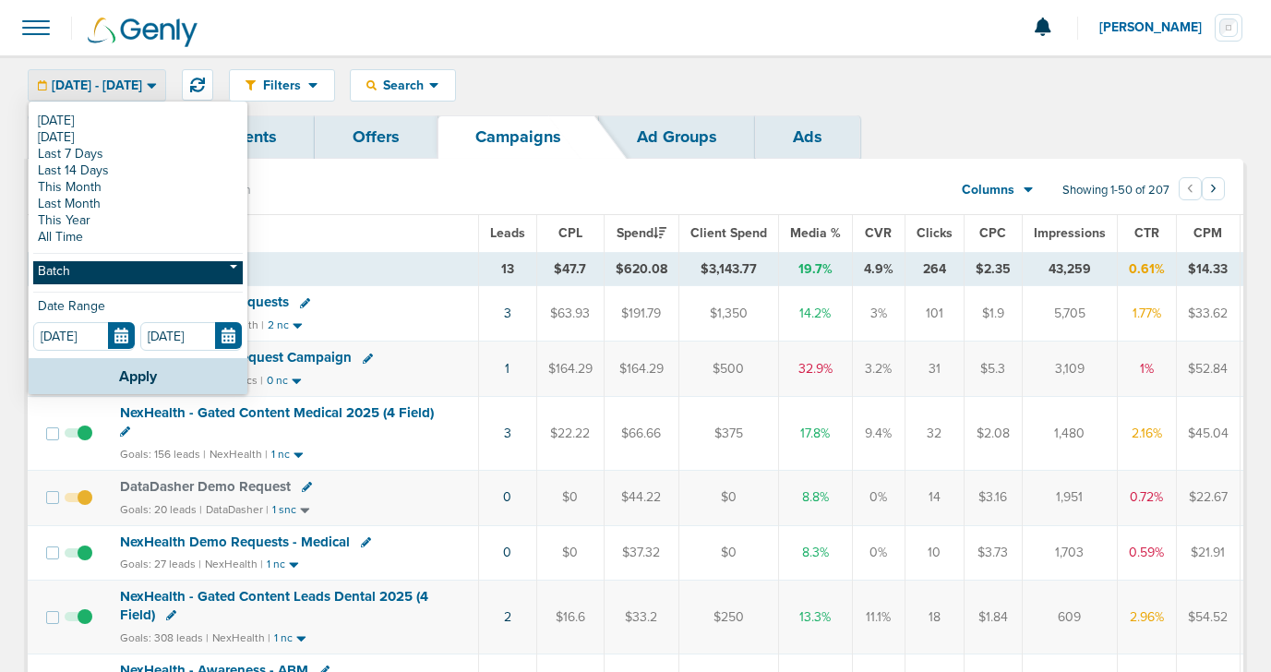
click at [135, 266] on link "Batch" at bounding box center [137, 272] width 209 height 23
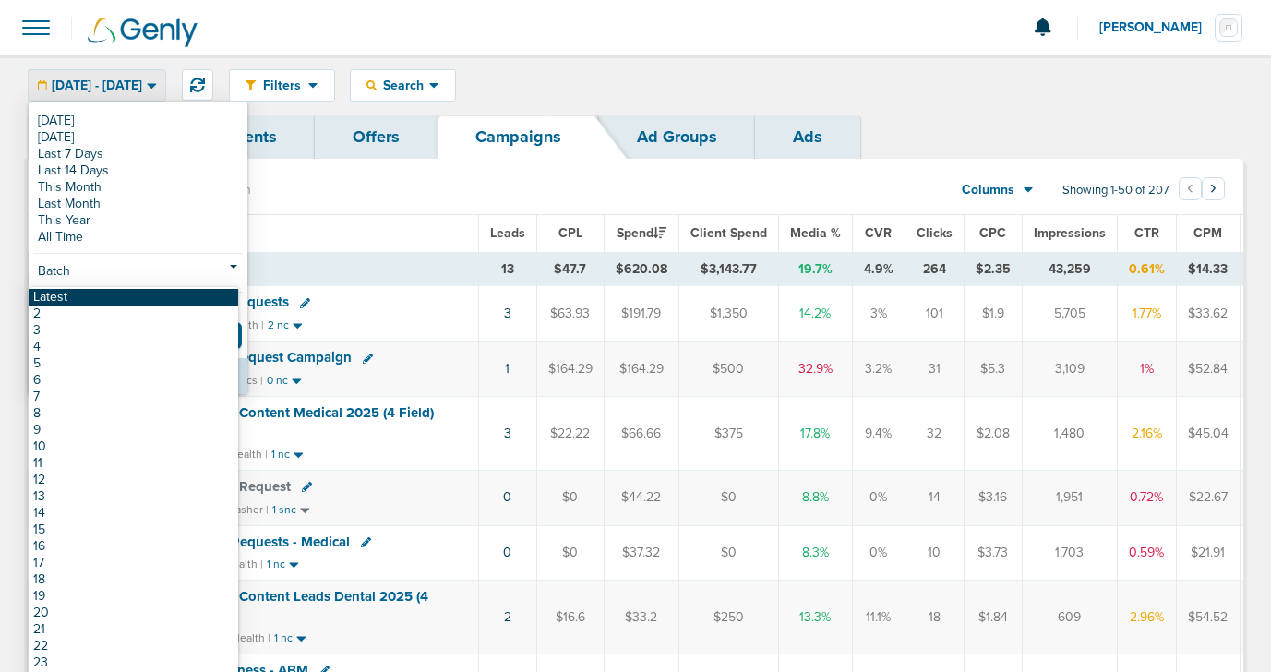
click at [141, 297] on link "Latest" at bounding box center [133, 297] width 209 height 17
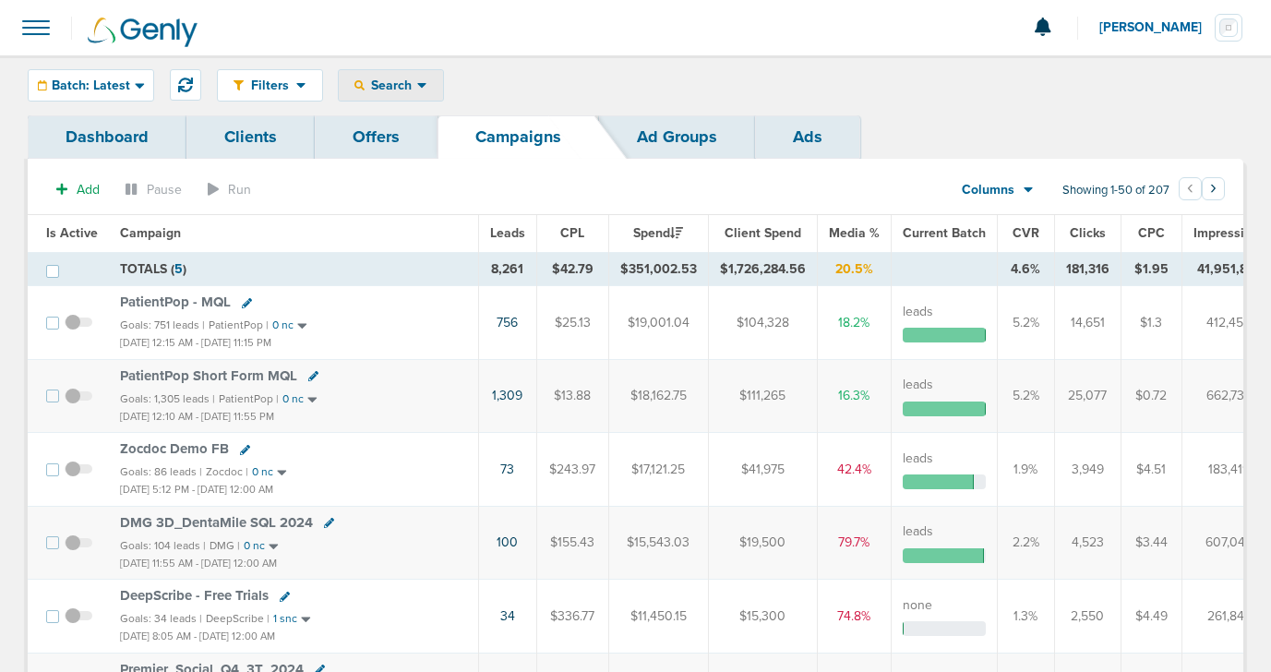
click at [359, 99] on div "Search" at bounding box center [391, 85] width 104 height 30
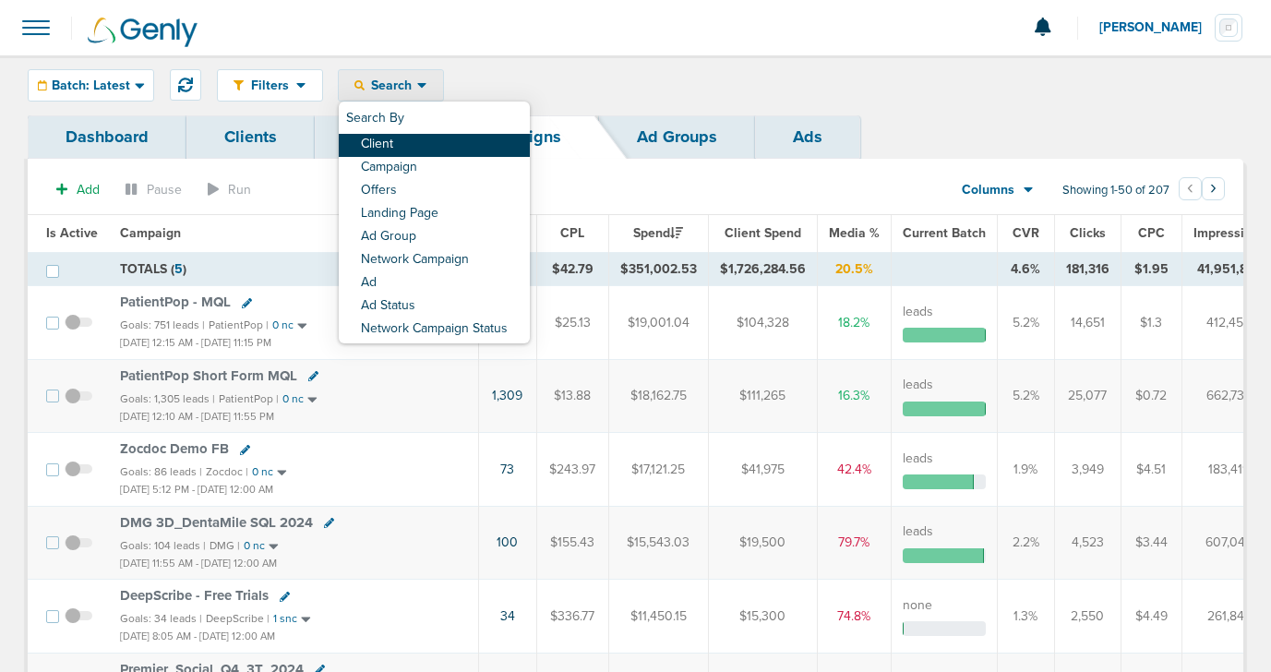
click at [381, 142] on link "Client" at bounding box center [434, 145] width 191 height 23
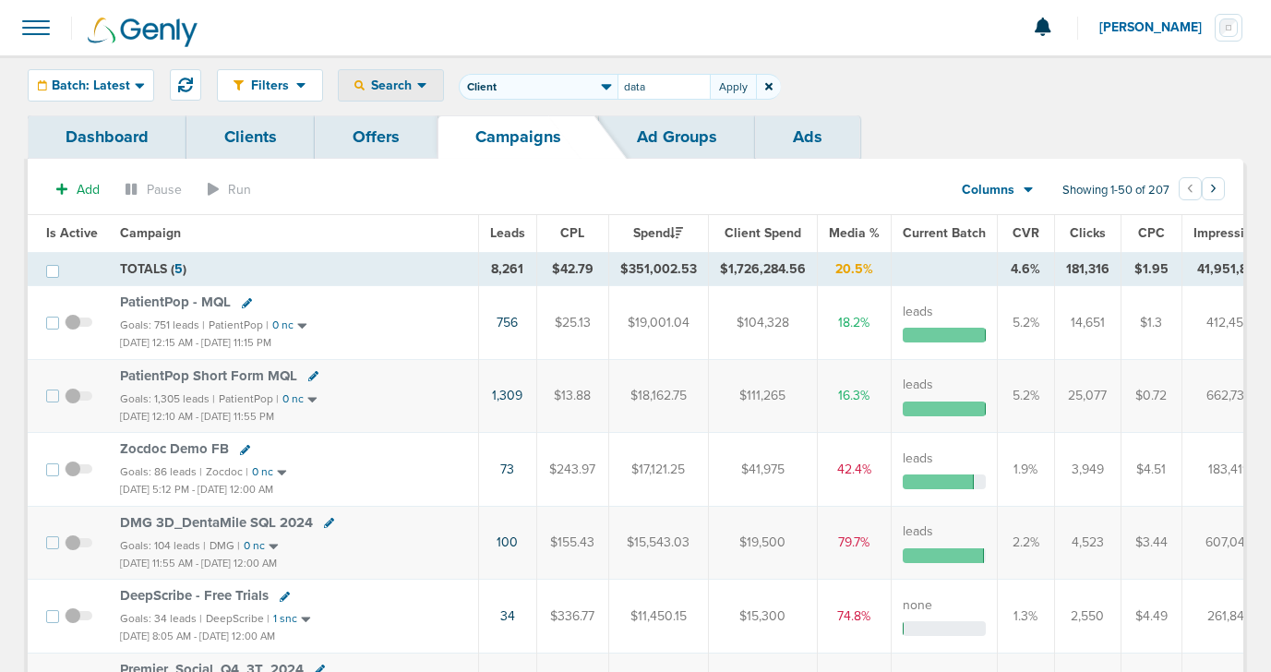
type input "data"
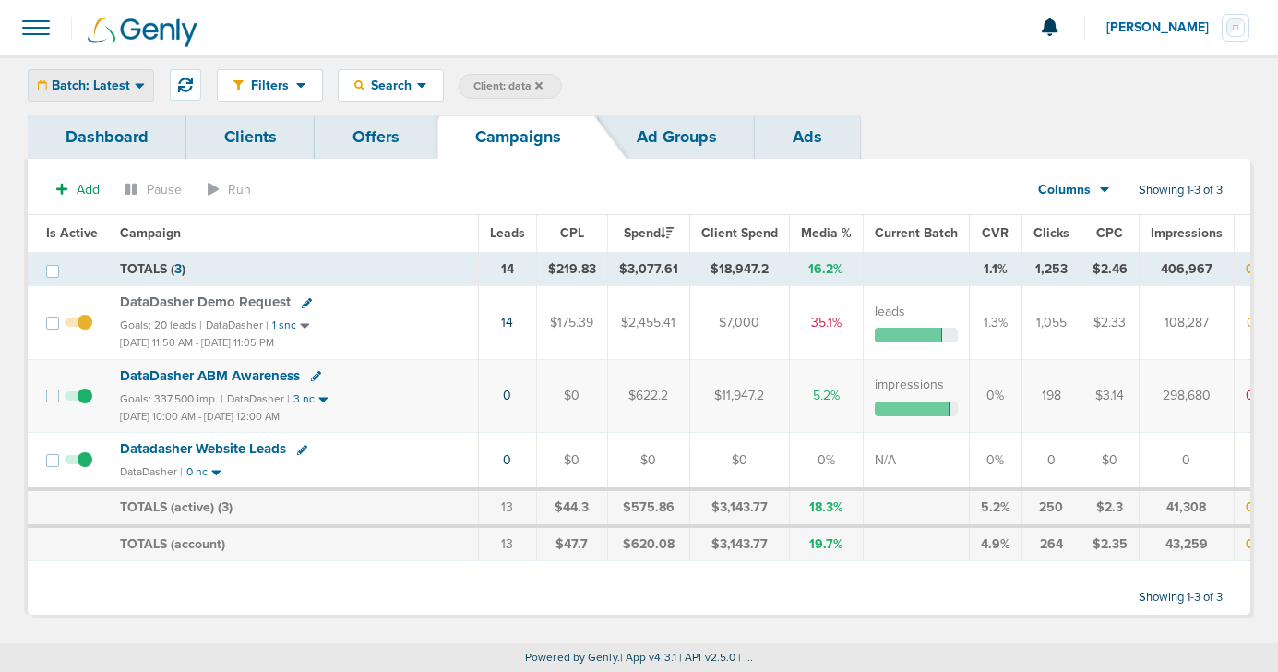
click at [128, 88] on div "Batch: Latest" at bounding box center [91, 85] width 125 height 30
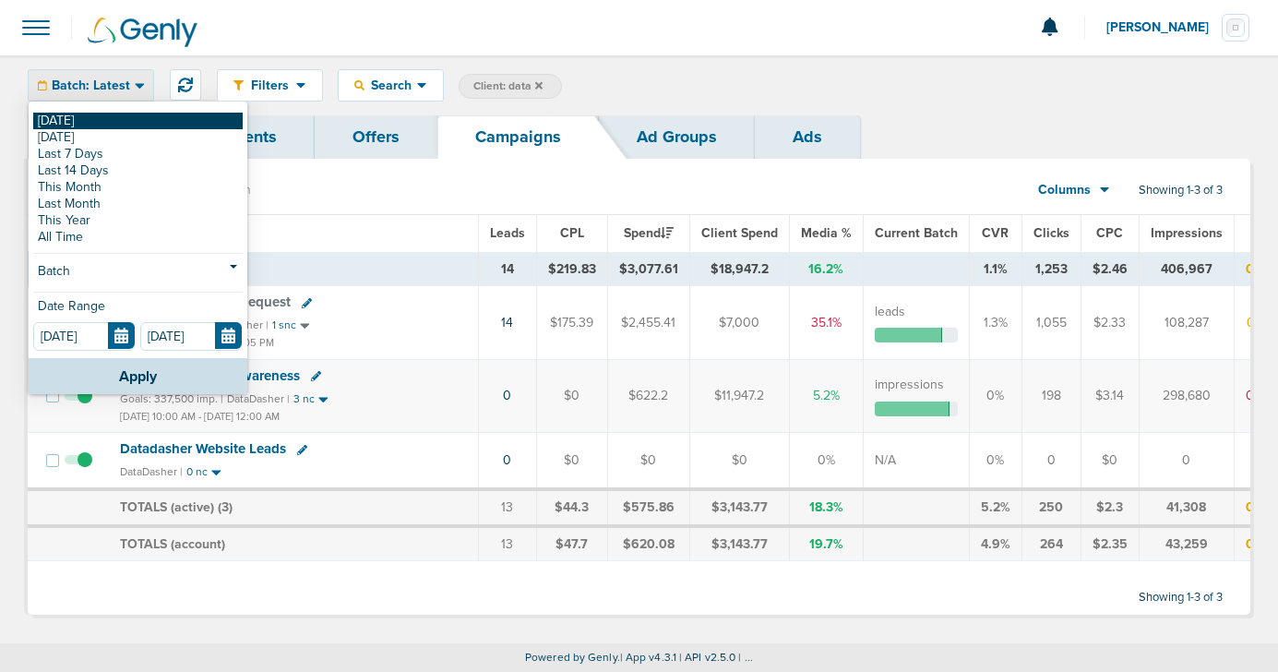
click at [113, 123] on link "[DATE]" at bounding box center [137, 121] width 209 height 17
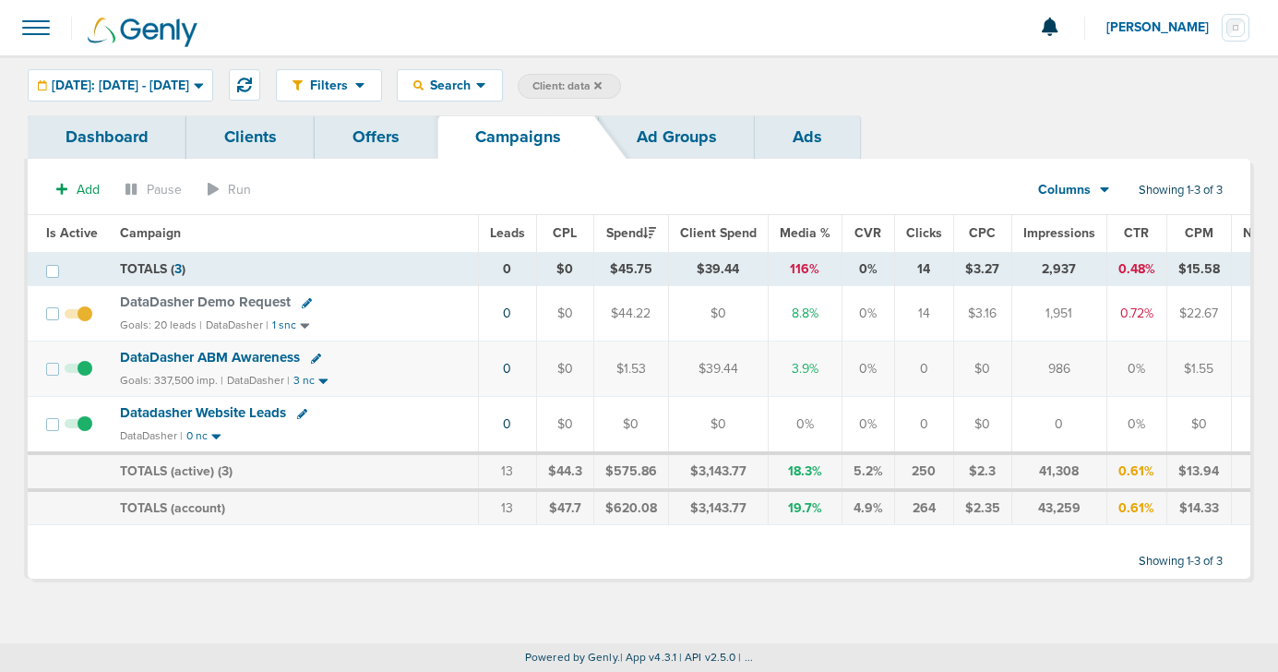
click at [621, 80] on label "Client: data" at bounding box center [569, 86] width 103 height 25
click at [602, 88] on icon at bounding box center [597, 85] width 7 height 11
